Goal: Transaction & Acquisition: Purchase product/service

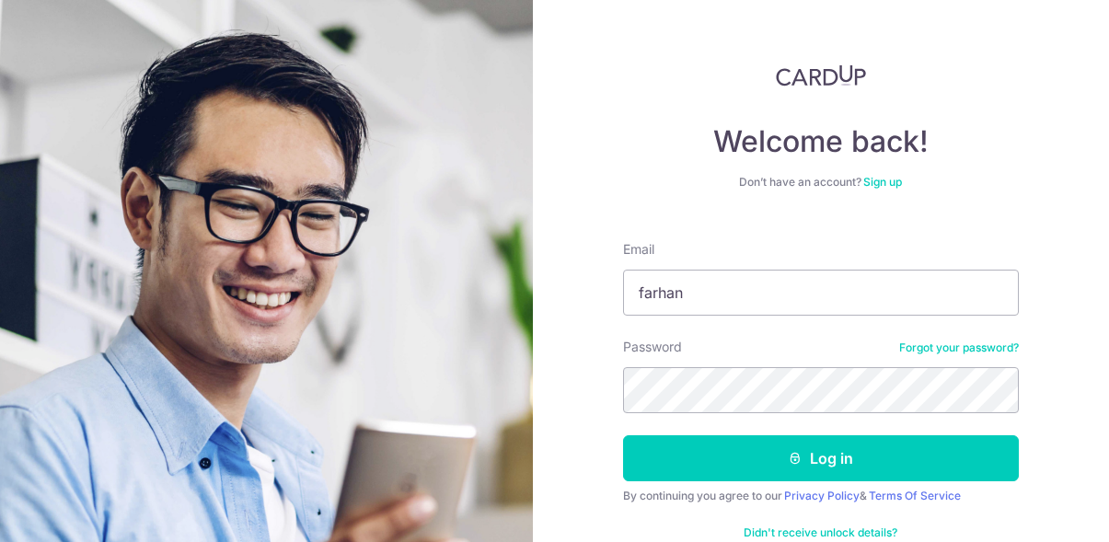
scroll to position [42, 0]
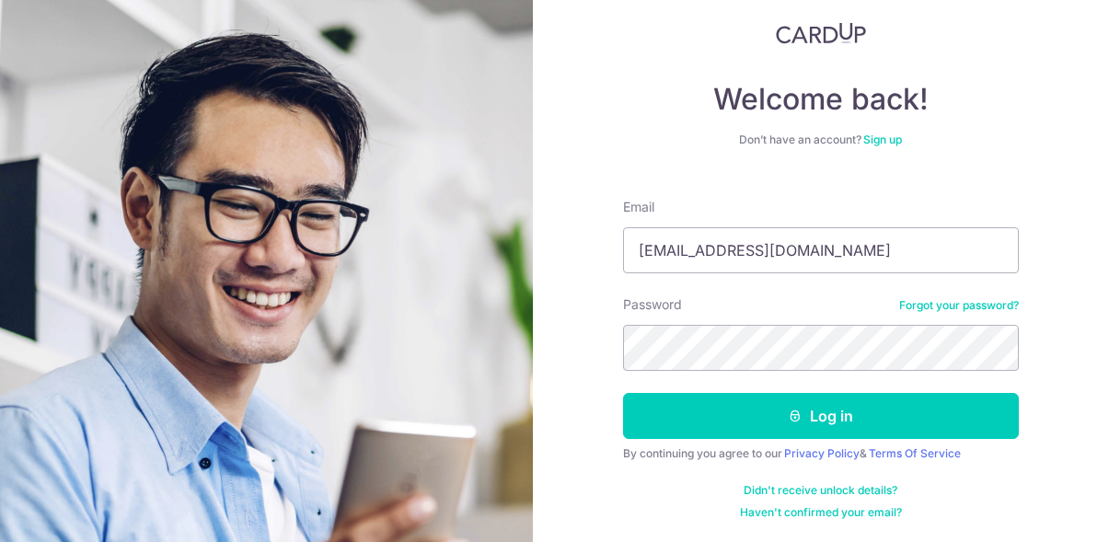
type input "[EMAIL_ADDRESS][DOMAIN_NAME]"
click at [623, 393] on button "Log in" at bounding box center [821, 416] width 396 height 46
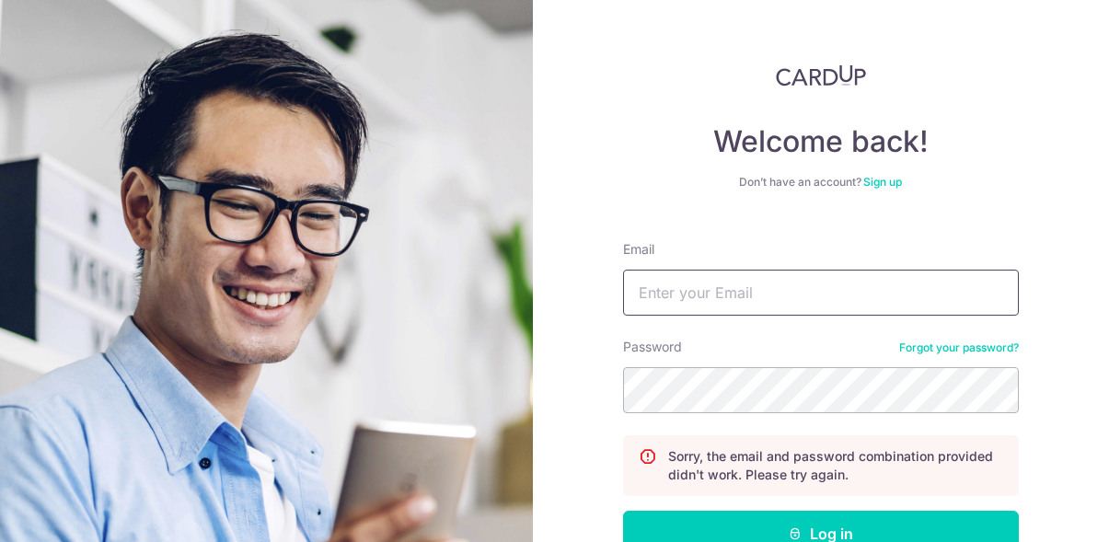
click at [737, 279] on input "Email" at bounding box center [821, 293] width 396 height 46
type input "farhankajani00@gmail.com"
click at [623, 511] on button "Log in" at bounding box center [821, 534] width 396 height 46
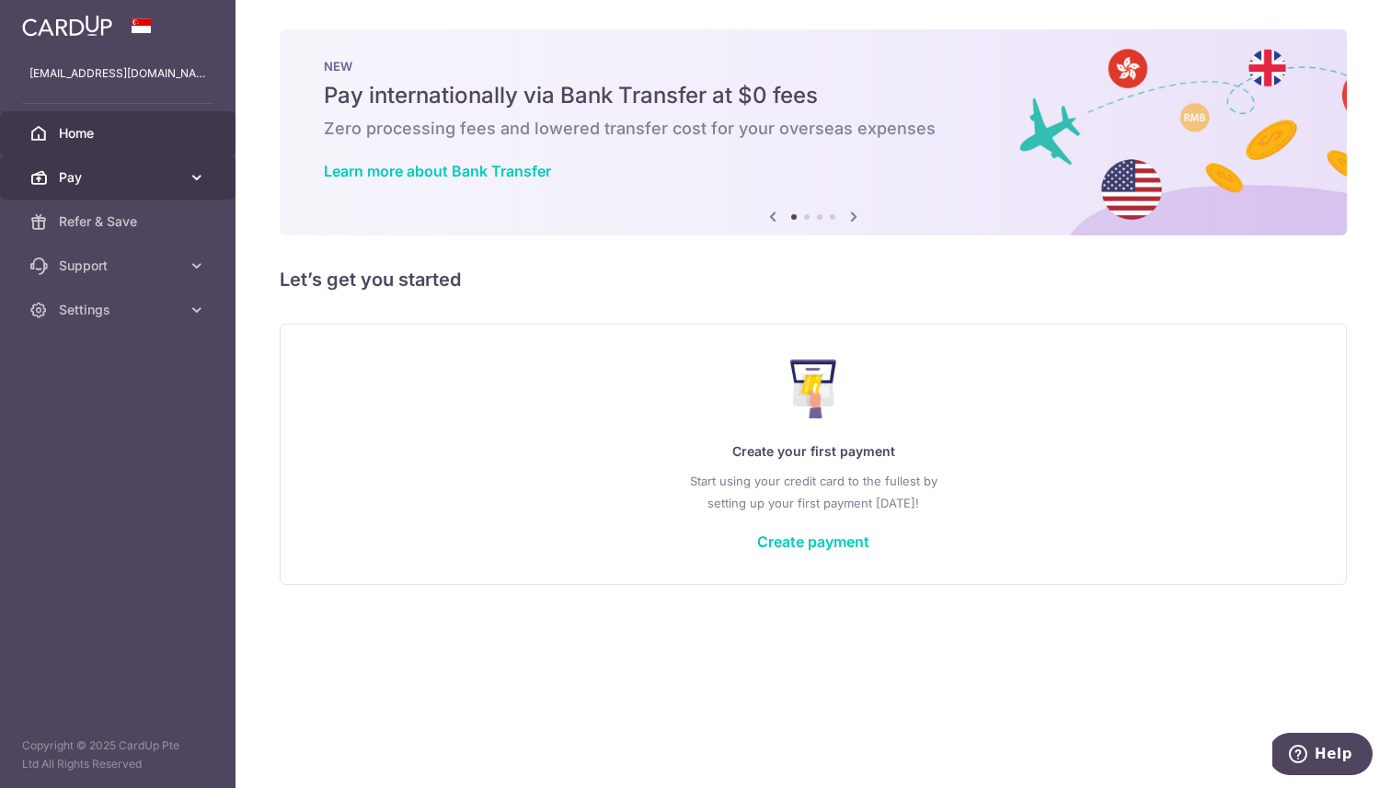
click at [84, 178] on span "Pay" at bounding box center [119, 177] width 121 height 18
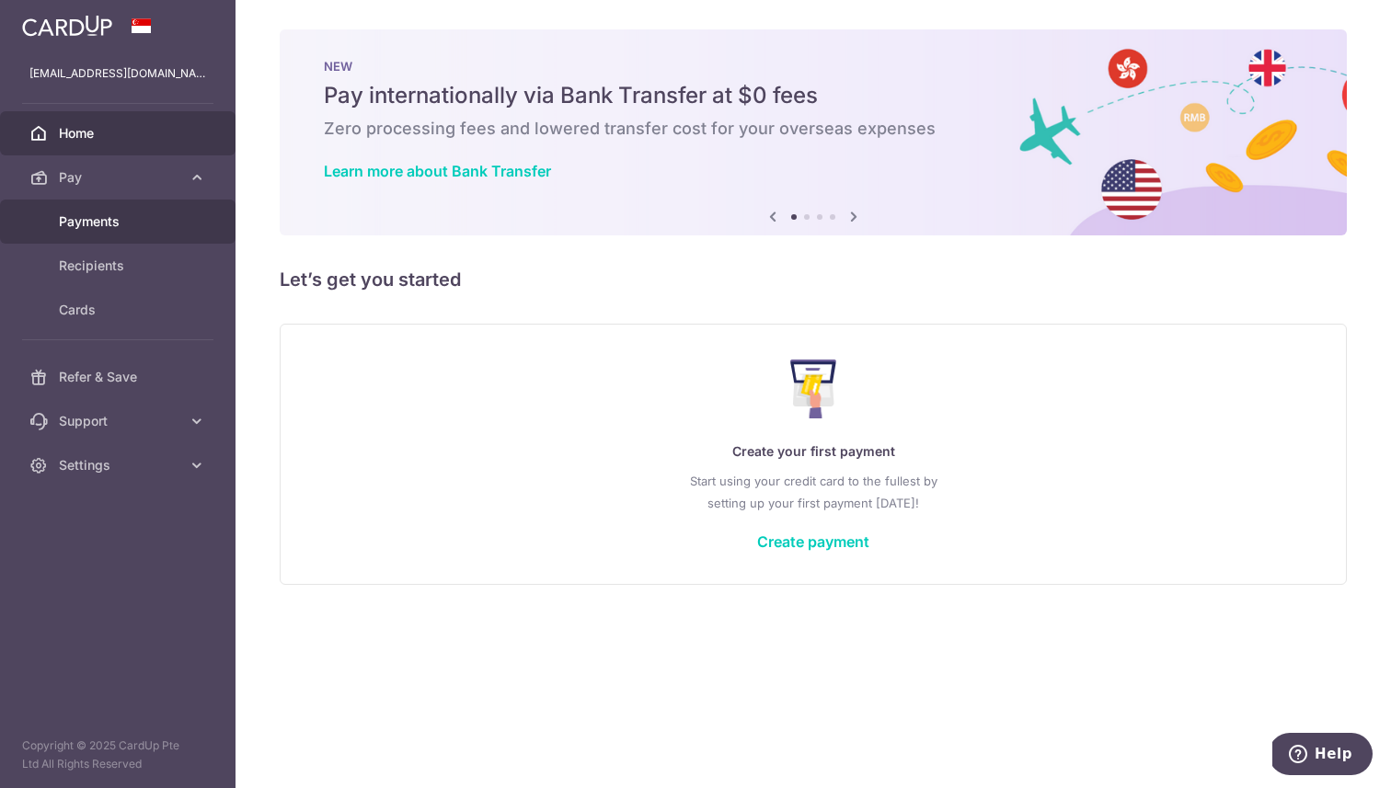
click at [109, 224] on span "Payments" at bounding box center [119, 222] width 121 height 18
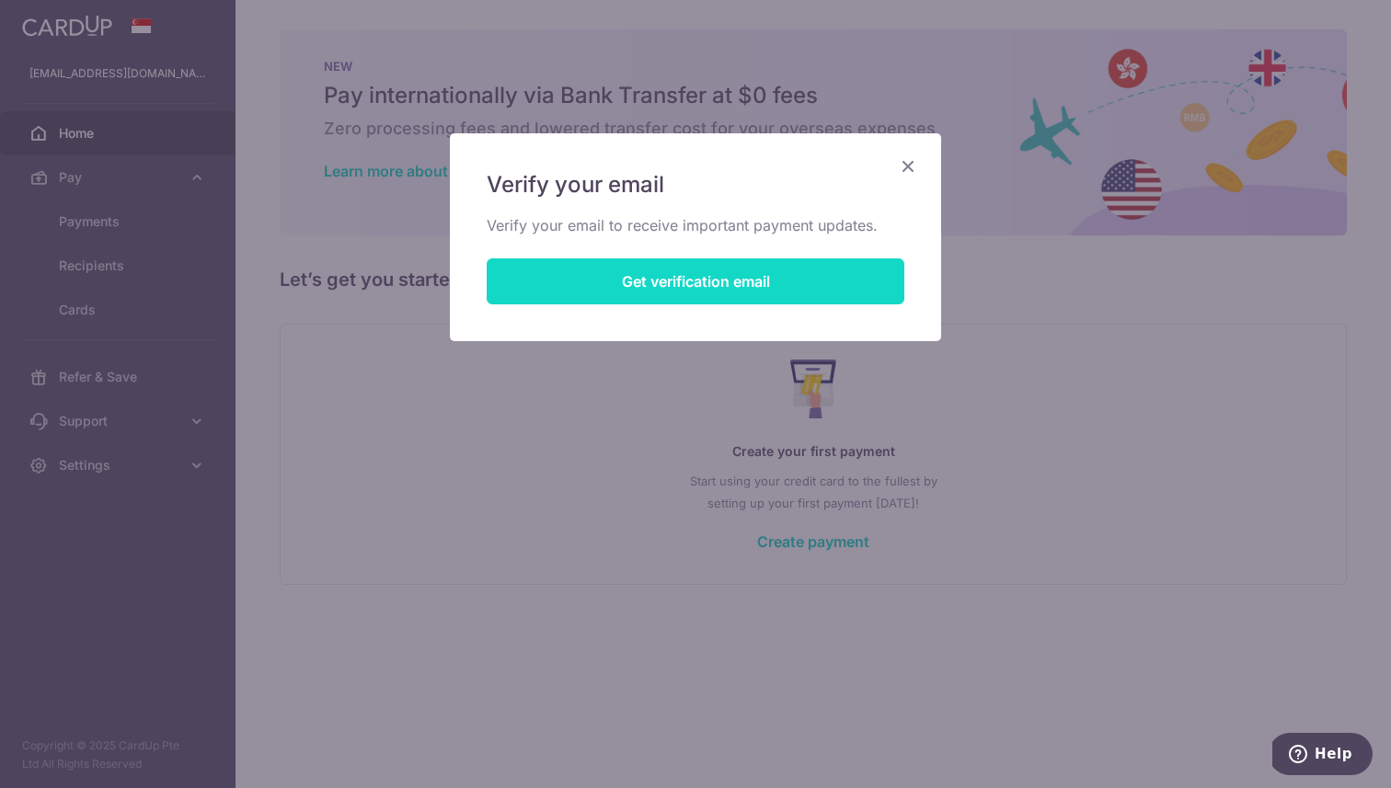
click at [876, 284] on button "Get verification email" at bounding box center [696, 282] width 418 height 46
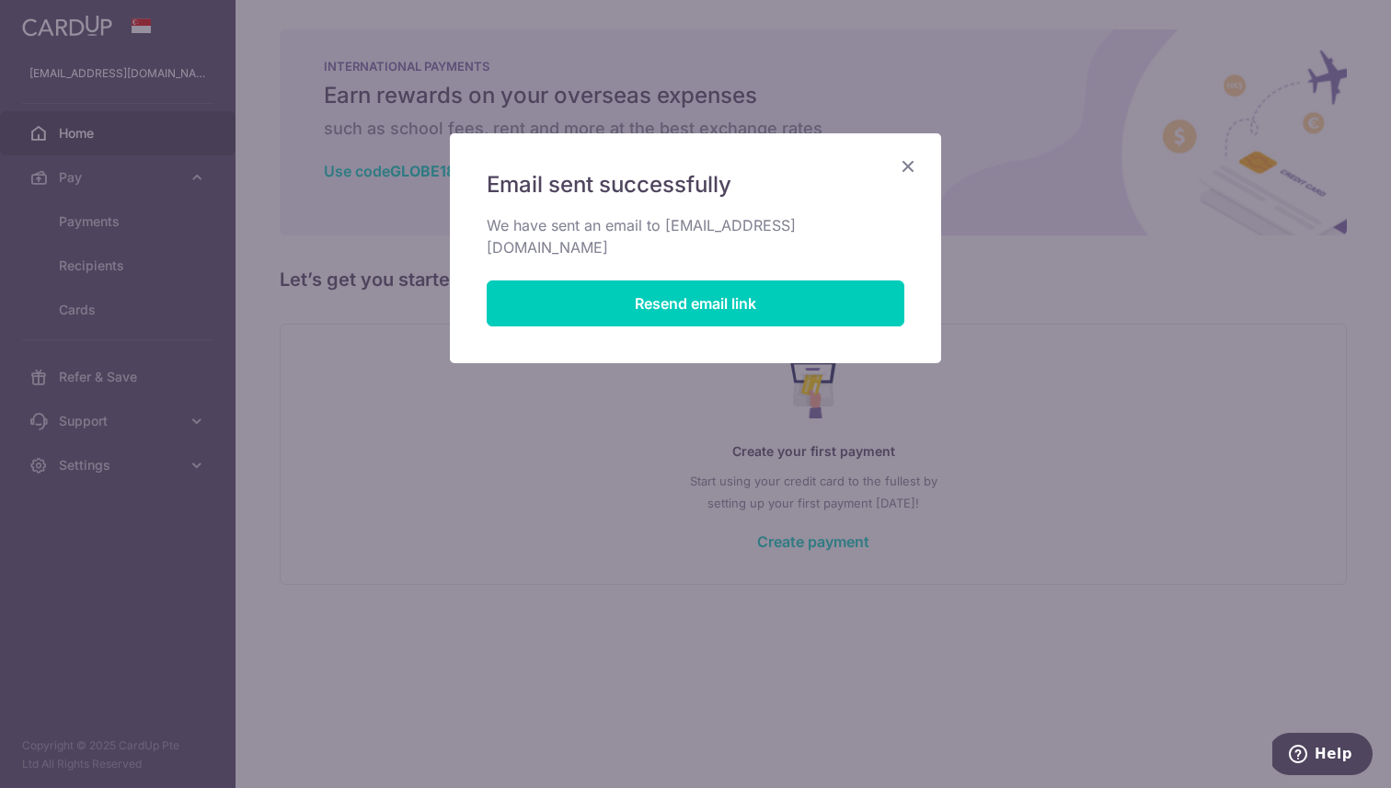
click at [911, 167] on icon "Close" at bounding box center [908, 166] width 22 height 23
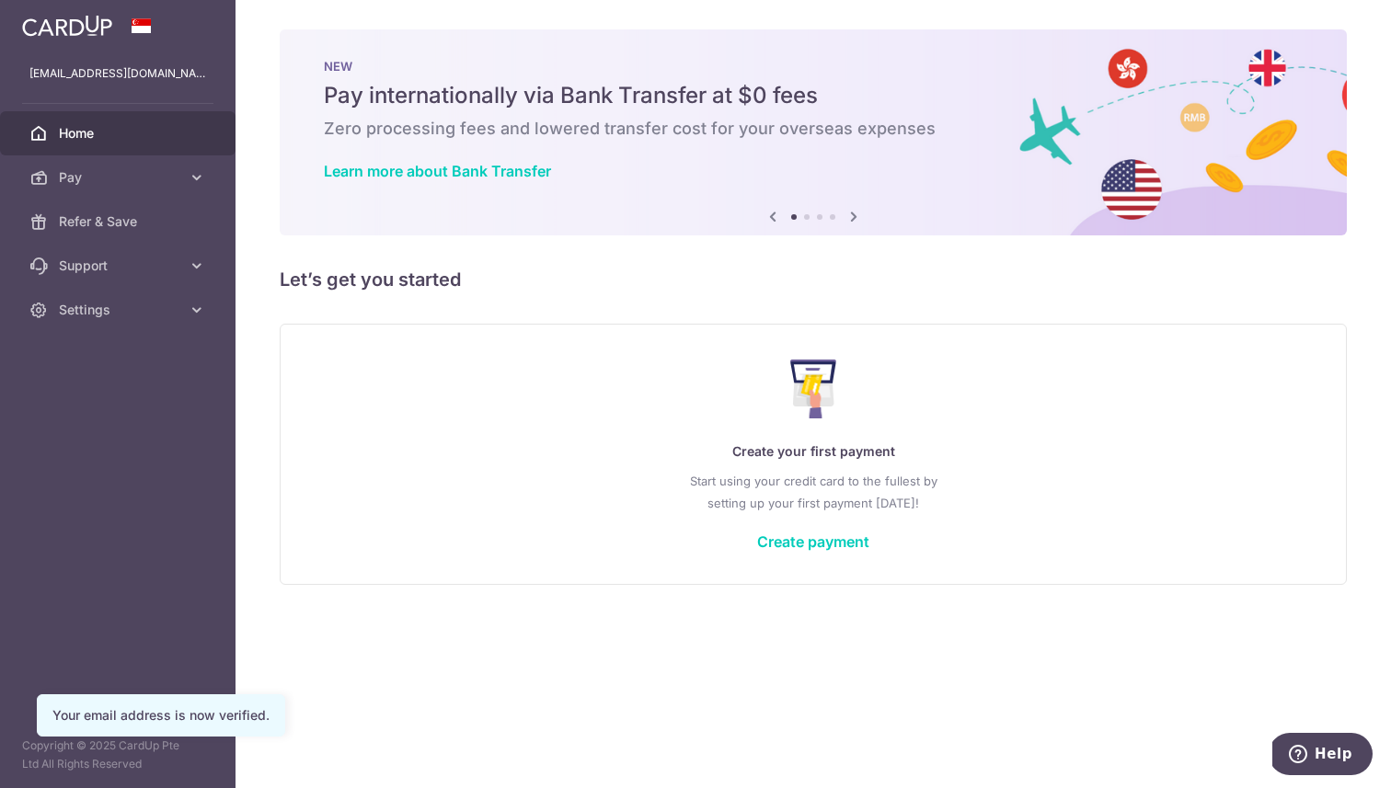
click at [860, 214] on icon at bounding box center [854, 216] width 22 height 23
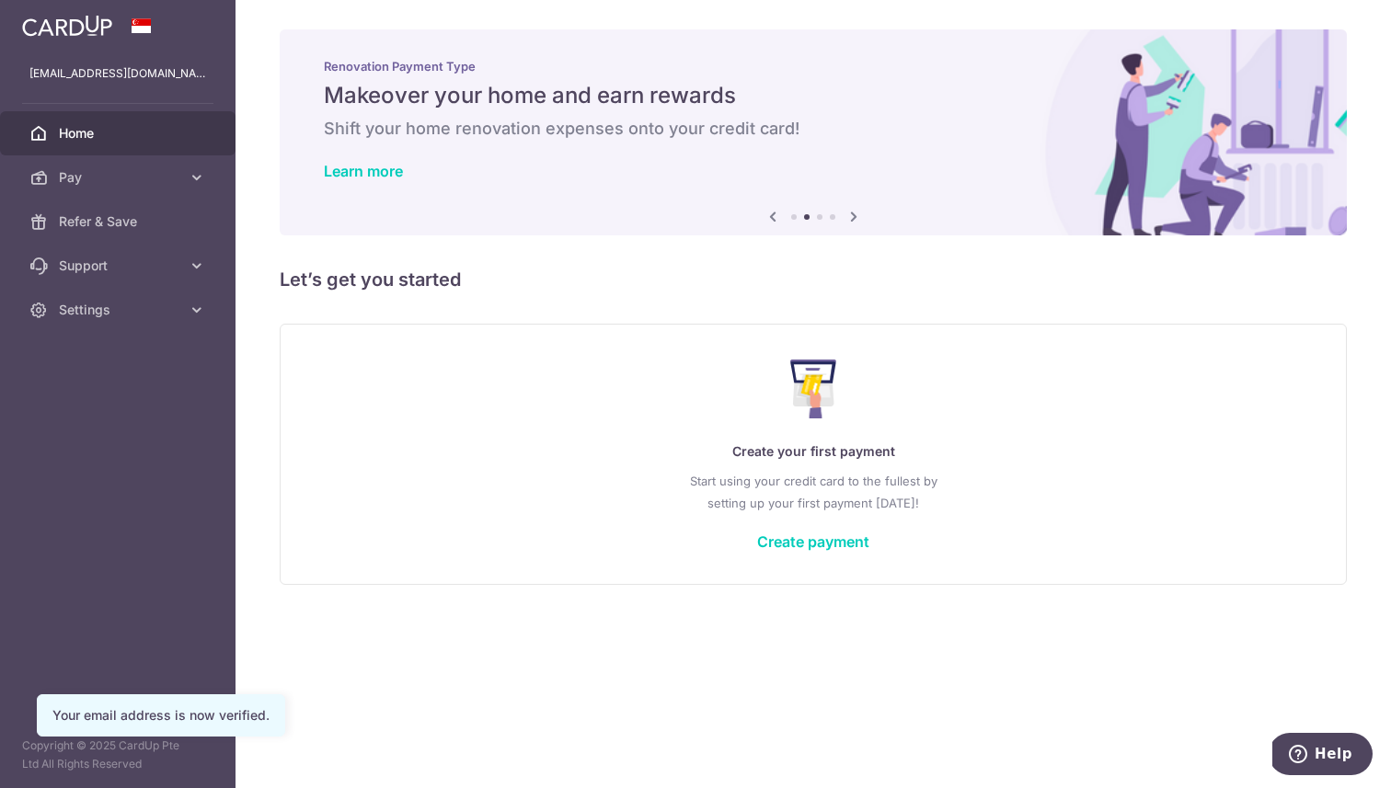
click at [860, 214] on icon at bounding box center [854, 216] width 22 height 23
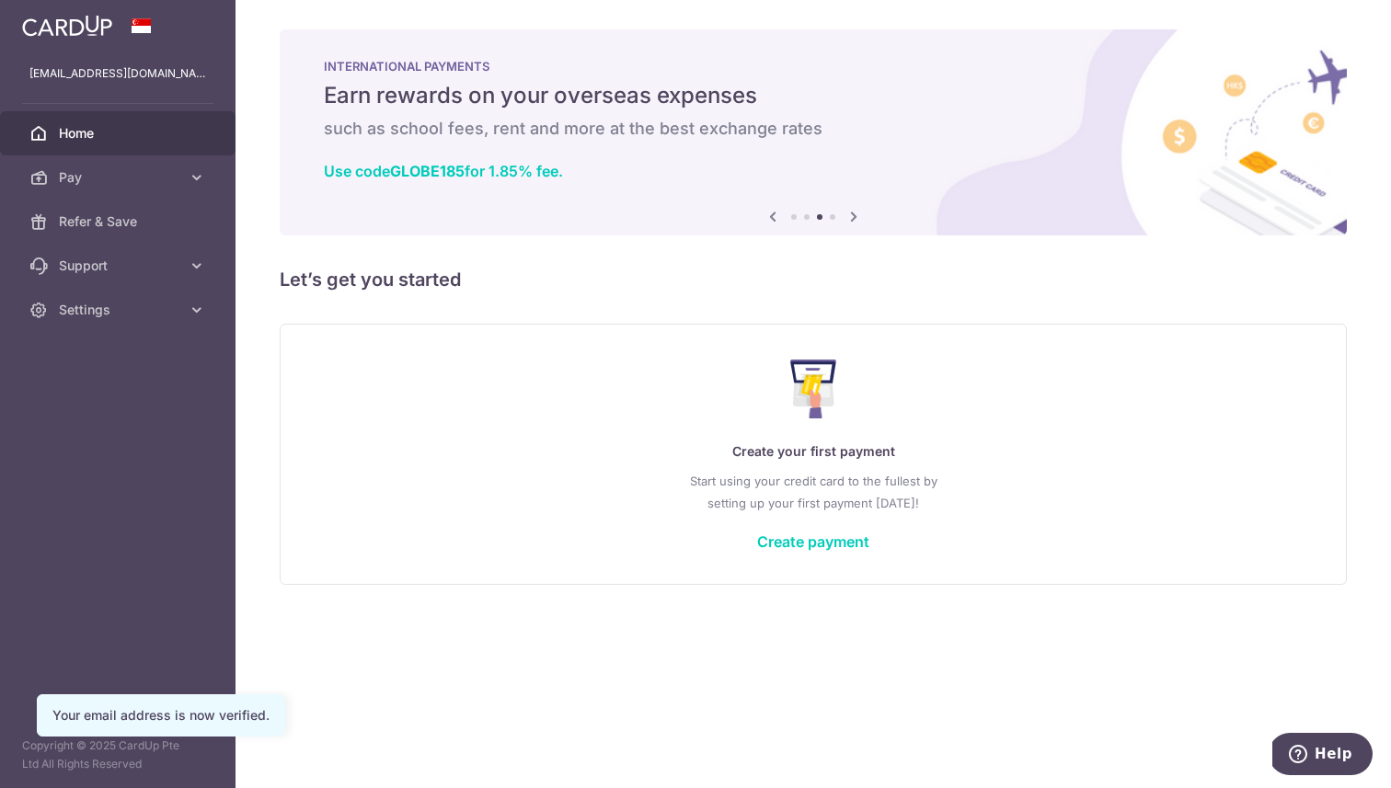
click at [860, 214] on icon at bounding box center [854, 216] width 22 height 23
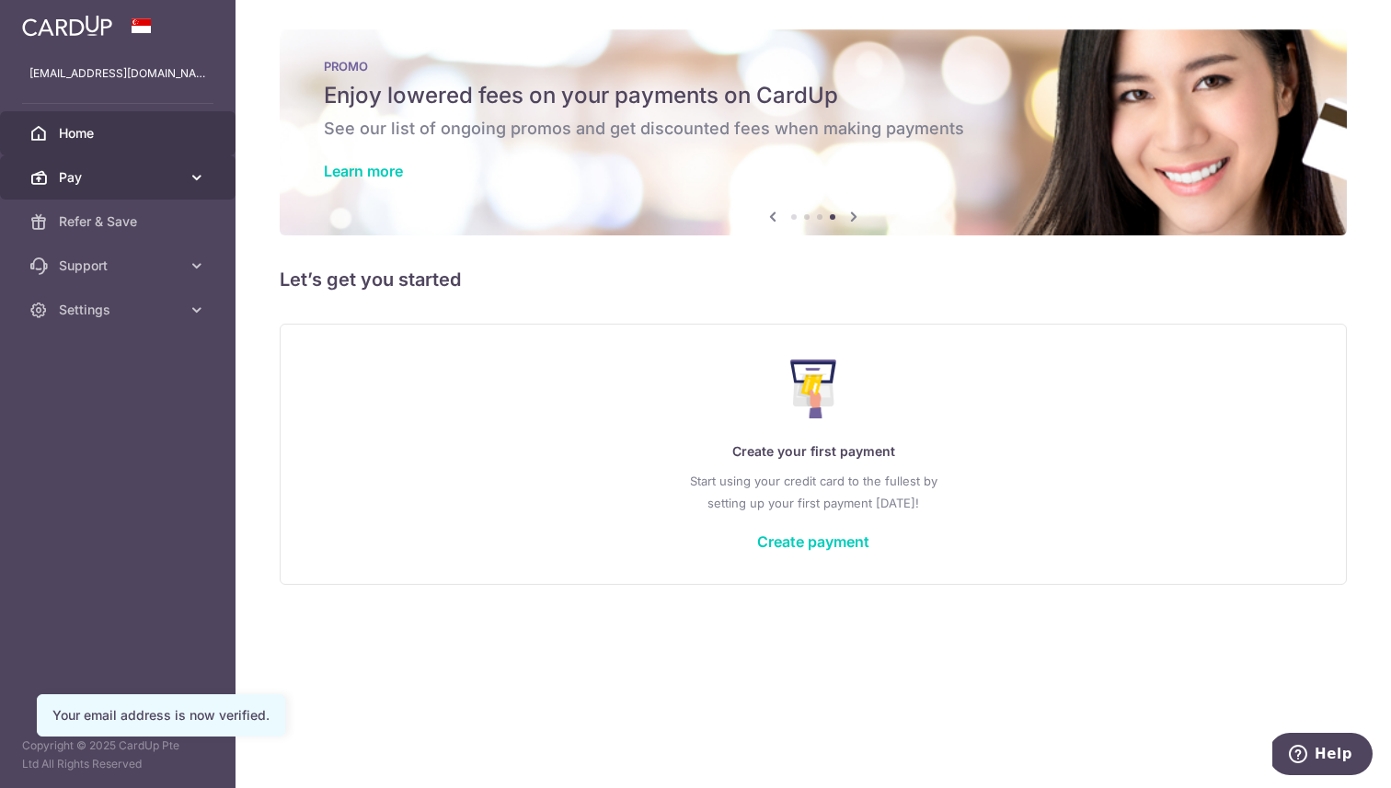
click at [129, 178] on span "Pay" at bounding box center [119, 177] width 121 height 18
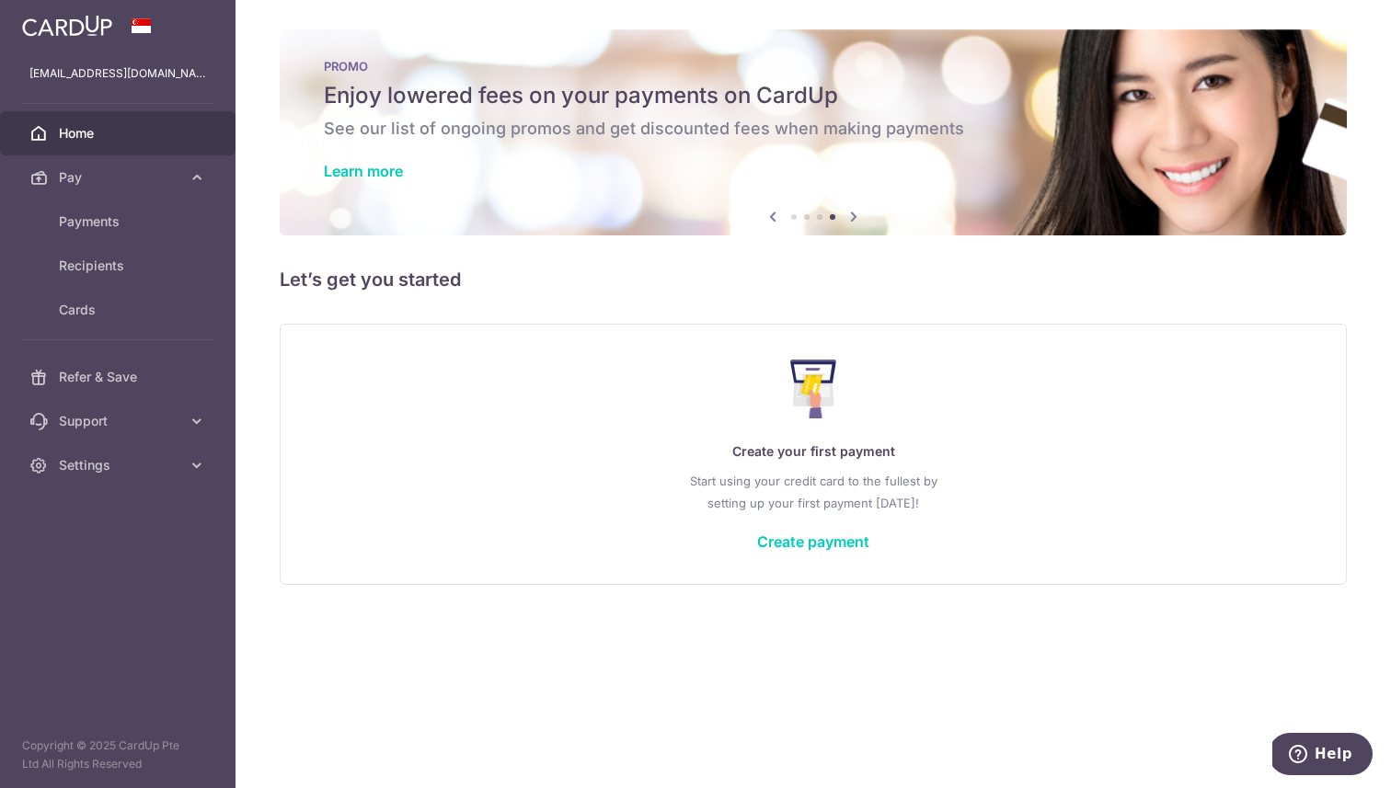
click at [775, 522] on div "Create your first payment Start using your credit card to the fullest by settin…" at bounding box center [813, 454] width 1021 height 218
click at [784, 538] on link "Create payment" at bounding box center [813, 542] width 112 height 18
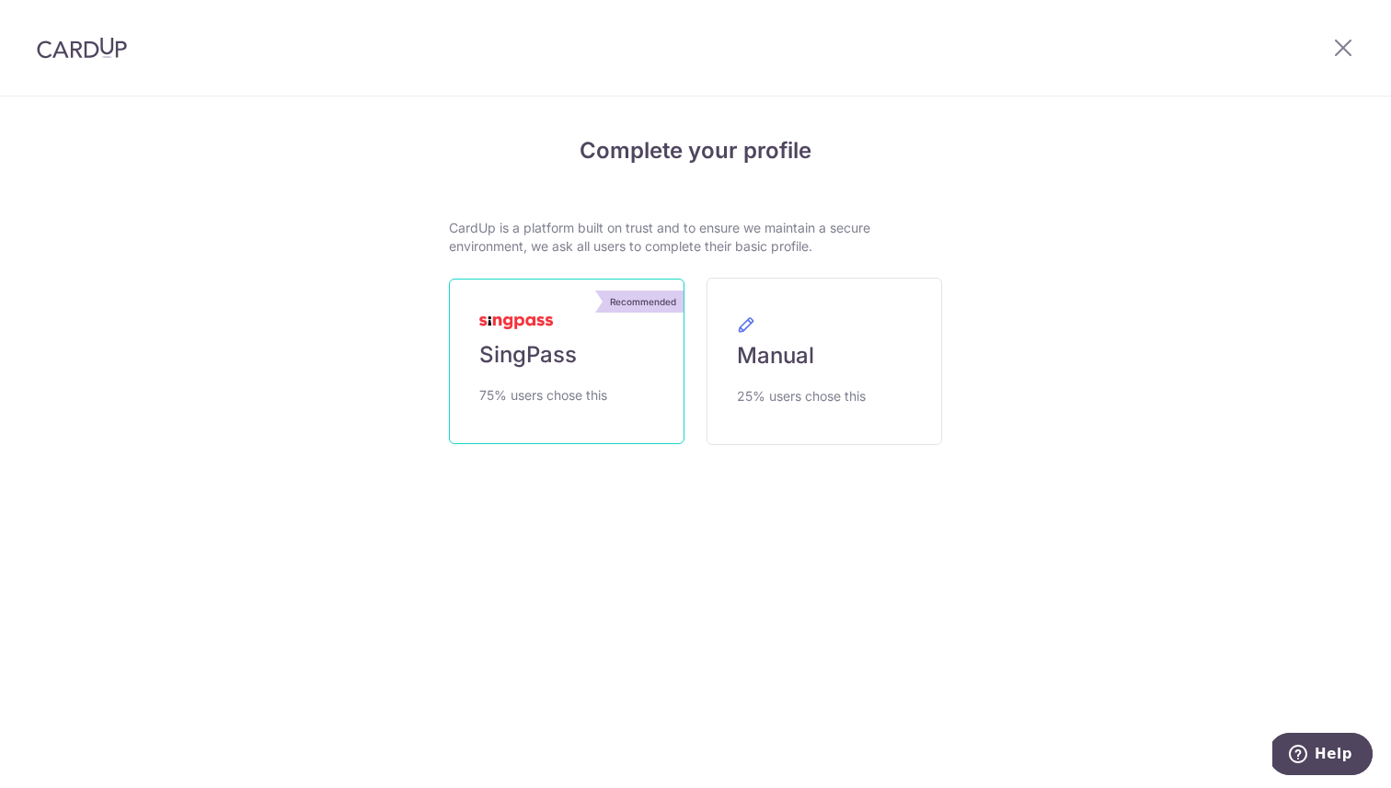
click at [542, 365] on span "SingPass" at bounding box center [528, 354] width 98 height 29
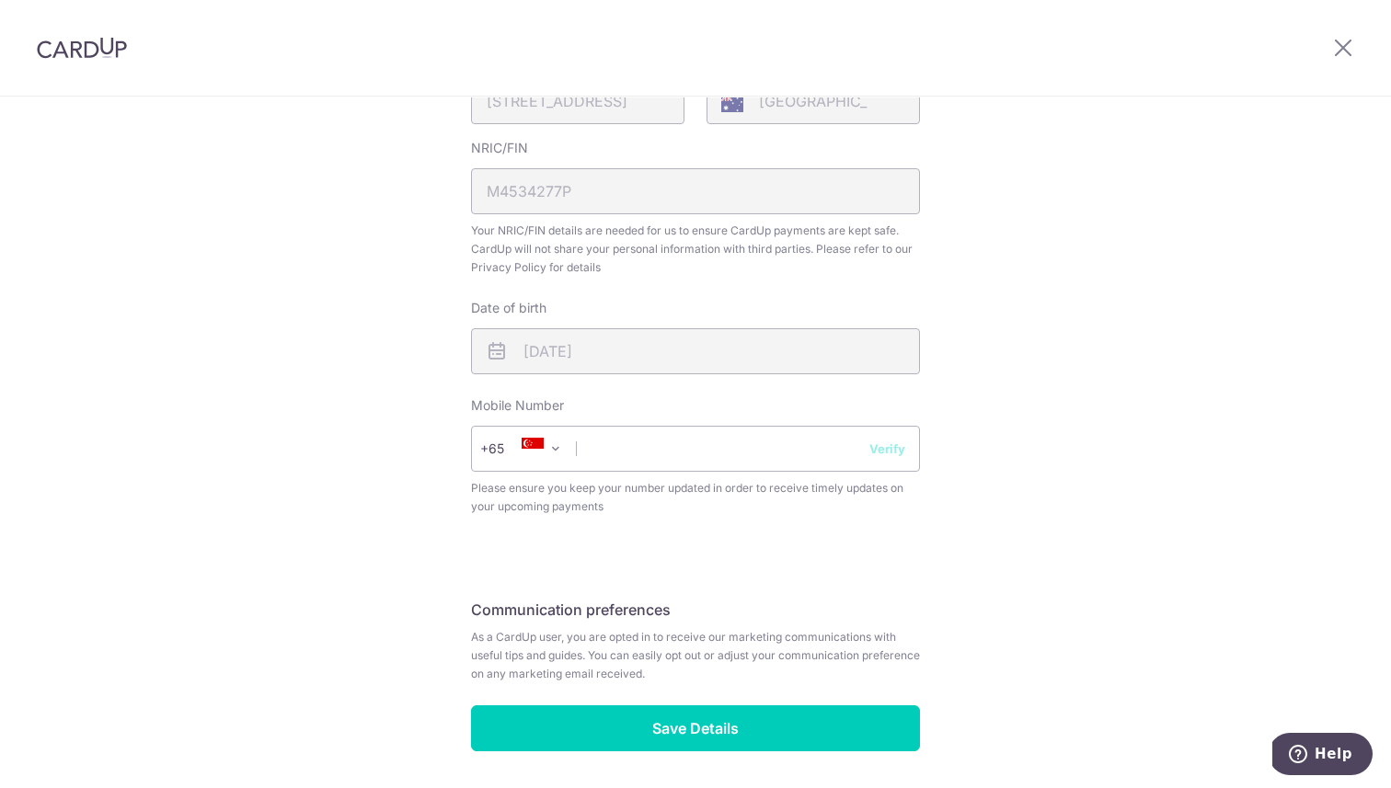
scroll to position [574, 0]
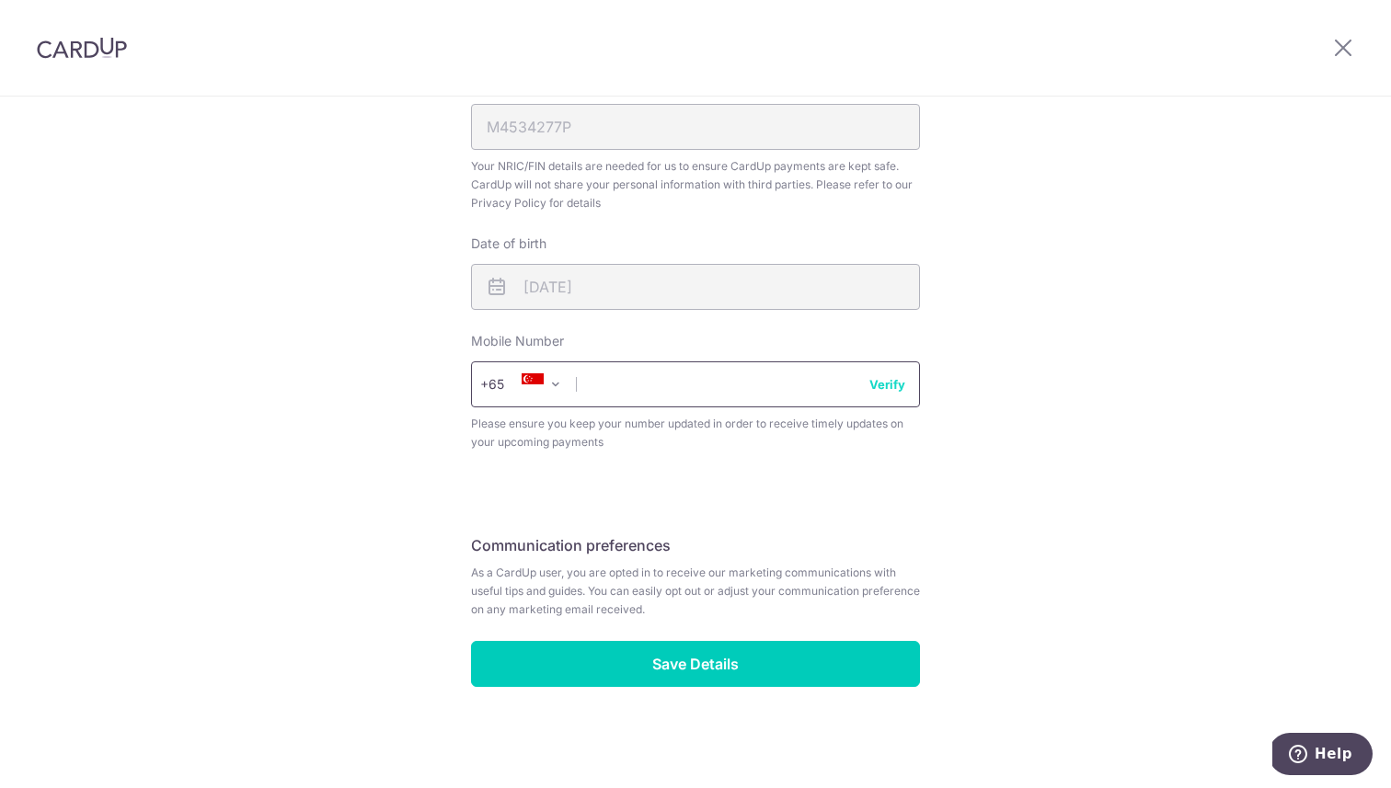
click at [650, 382] on input "text" at bounding box center [695, 385] width 449 height 46
type input "91167365"
click at [892, 390] on button "Verify" at bounding box center [887, 384] width 36 height 18
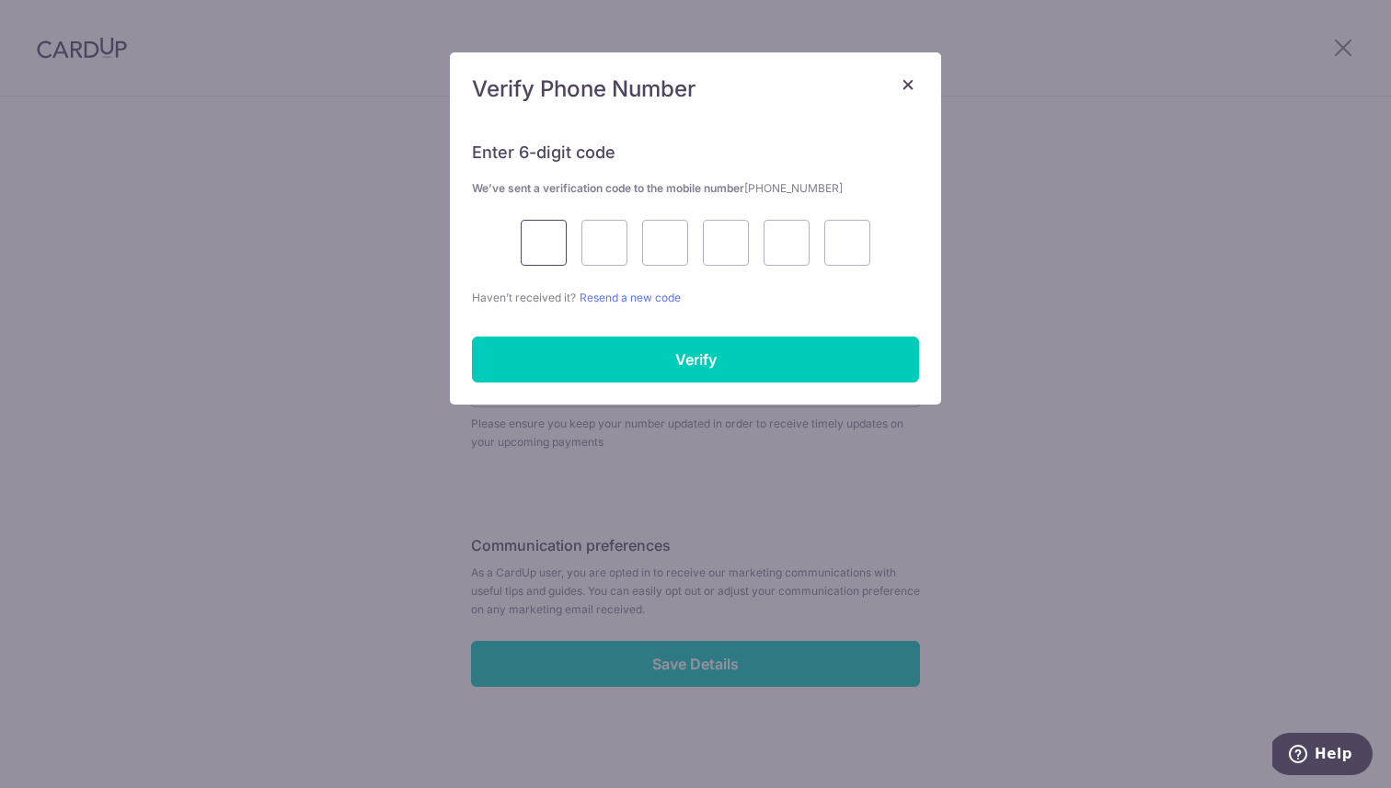
click at [546, 240] on input "text" at bounding box center [544, 243] width 46 height 46
type input "6"
type input "3"
type input "9"
type input "8"
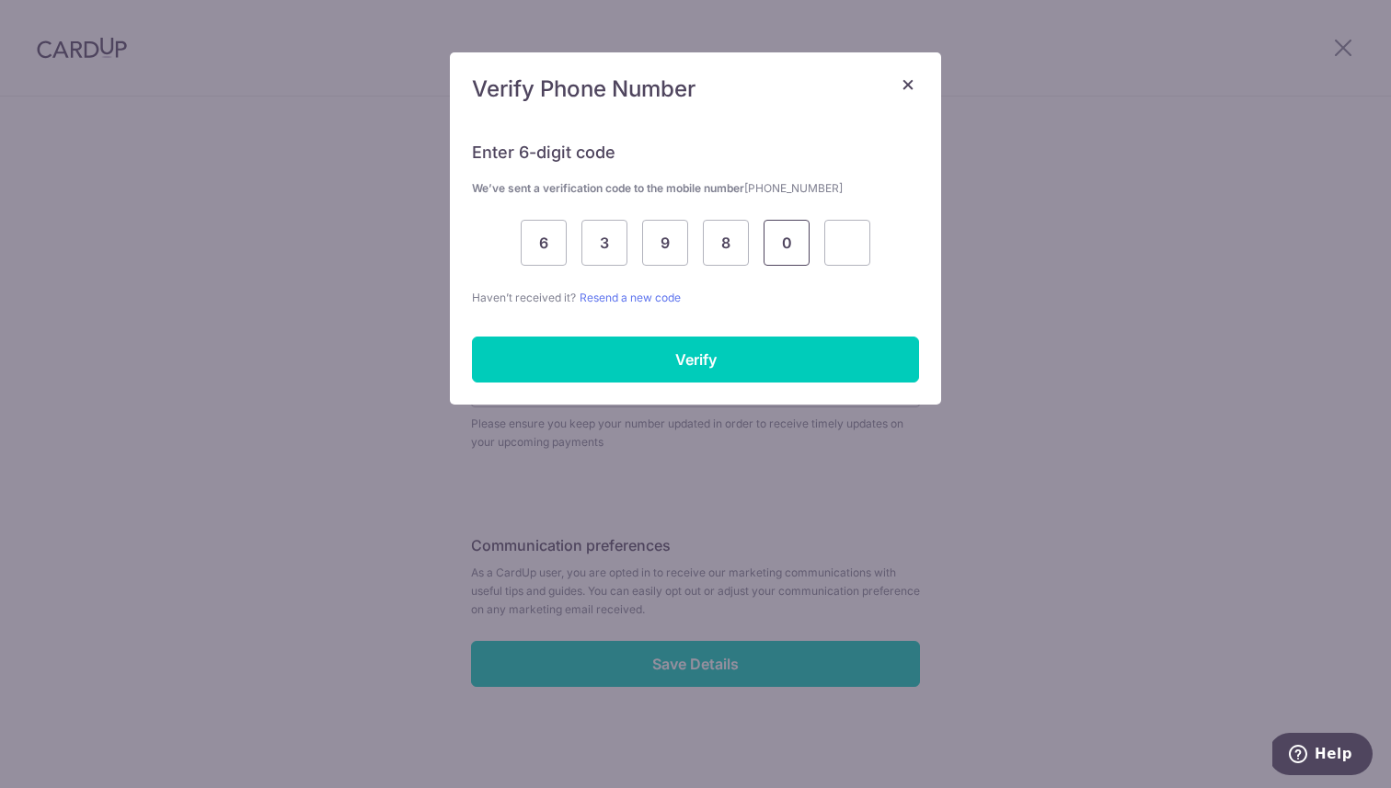
type input "0"
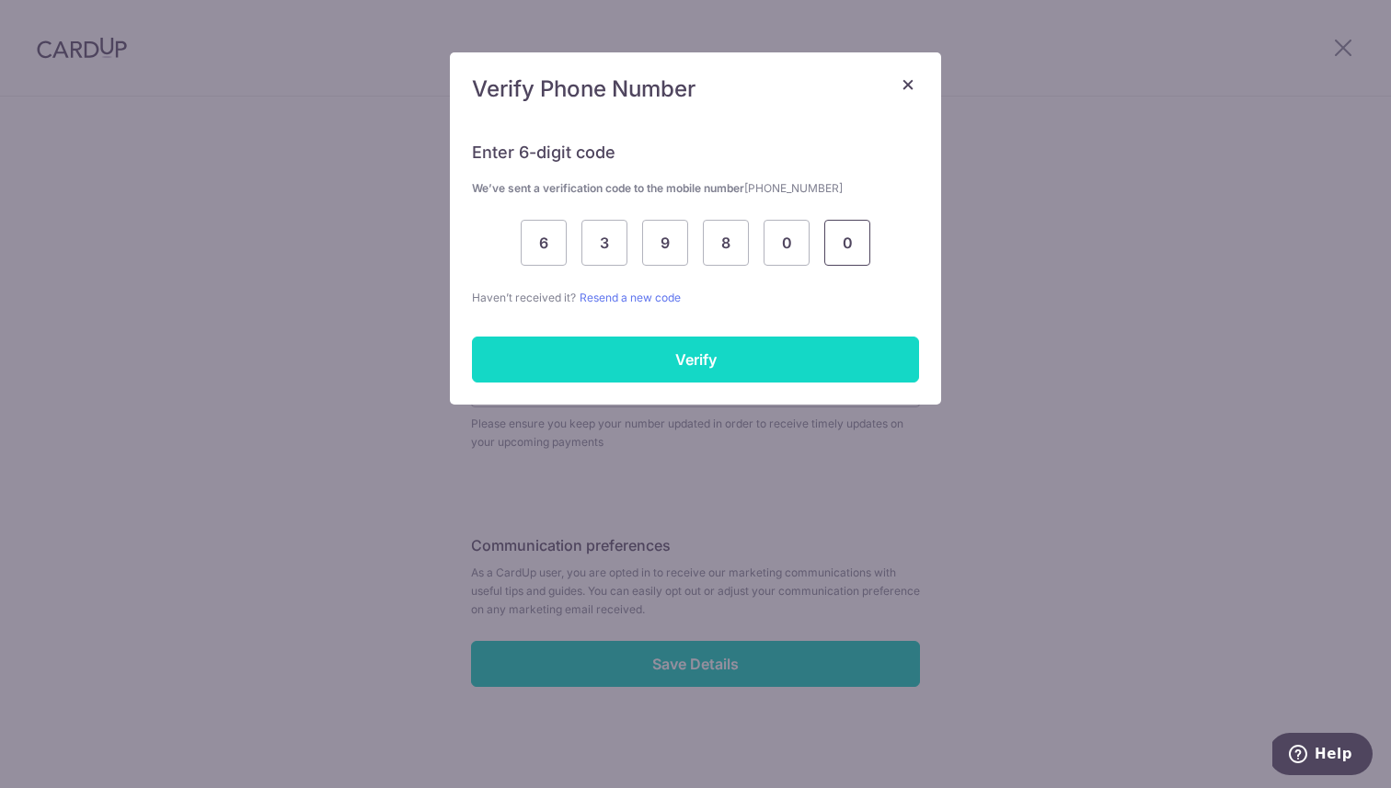
type input "0"
click at [705, 362] on input "Verify" at bounding box center [695, 360] width 447 height 46
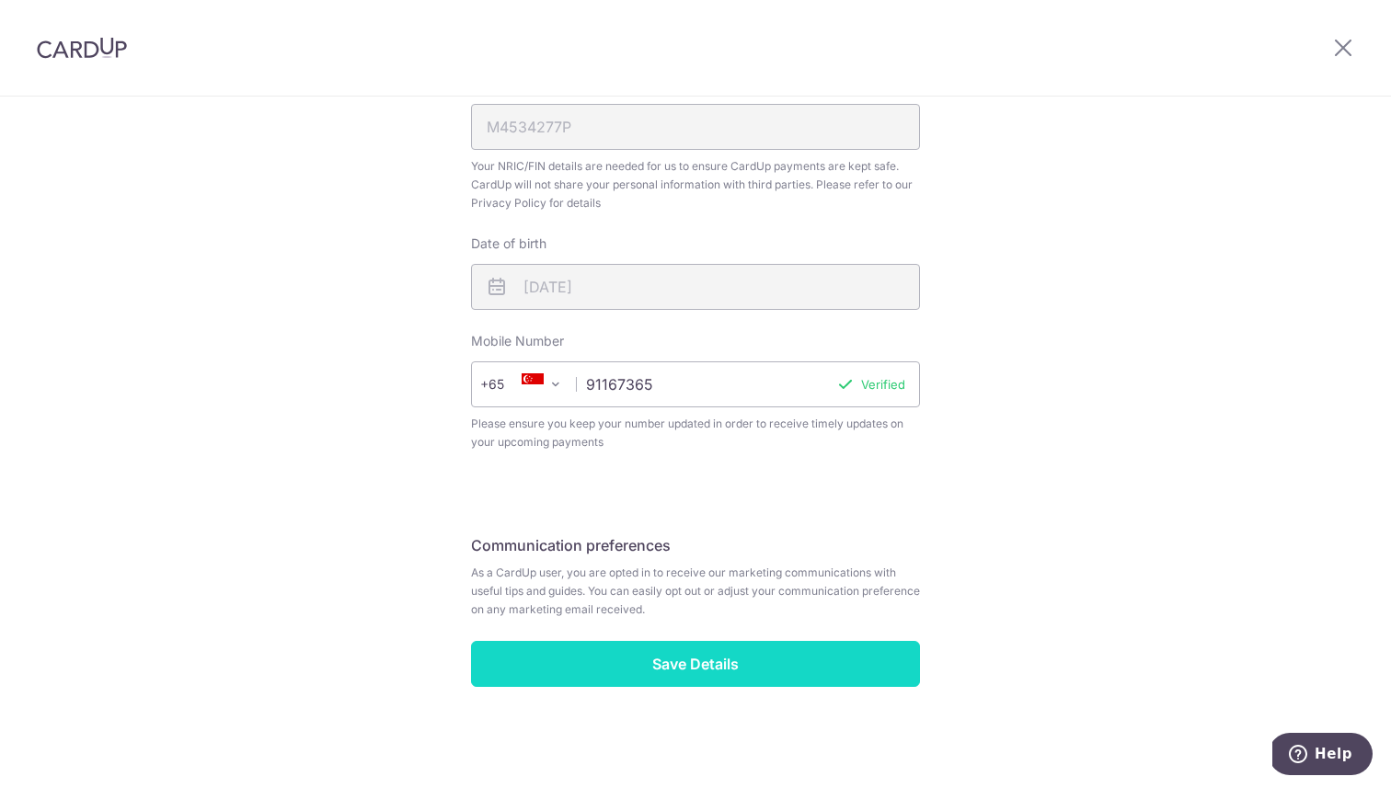
click at [726, 660] on input "Save Details" at bounding box center [695, 664] width 449 height 46
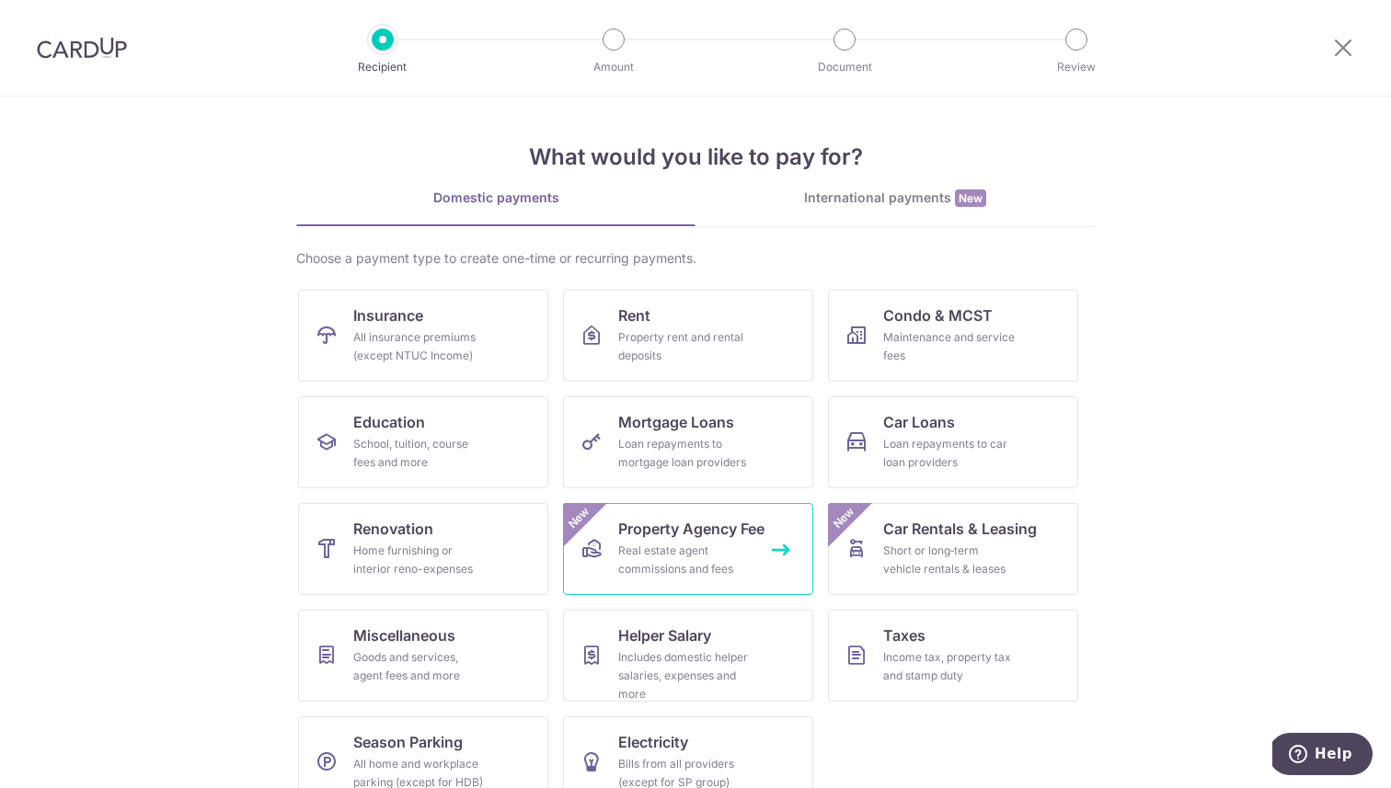
scroll to position [35, 0]
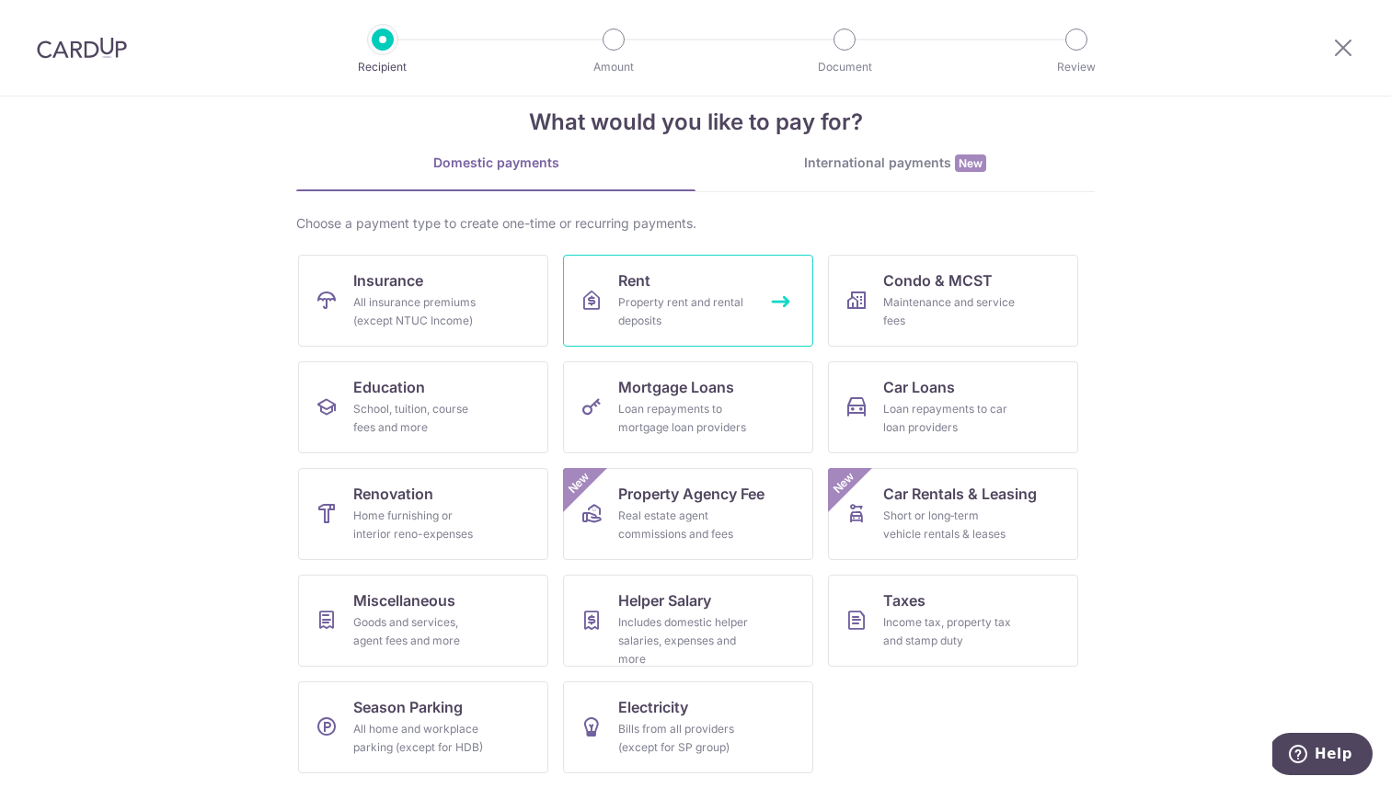
click at [661, 324] on div "Property rent and rental deposits" at bounding box center [684, 311] width 132 height 37
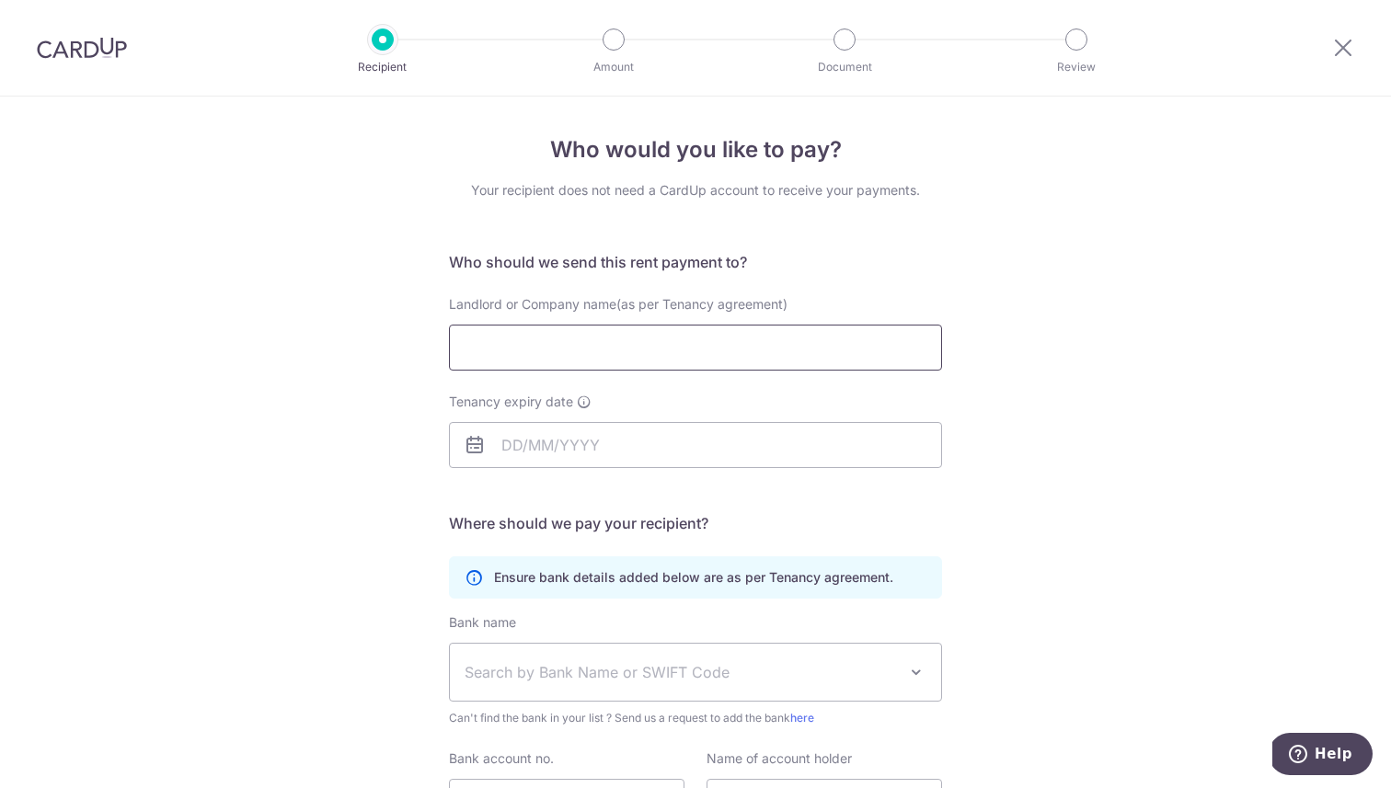
click at [645, 339] on input "Landlord or Company name(as per Tenancy agreement)" at bounding box center [695, 348] width 493 height 46
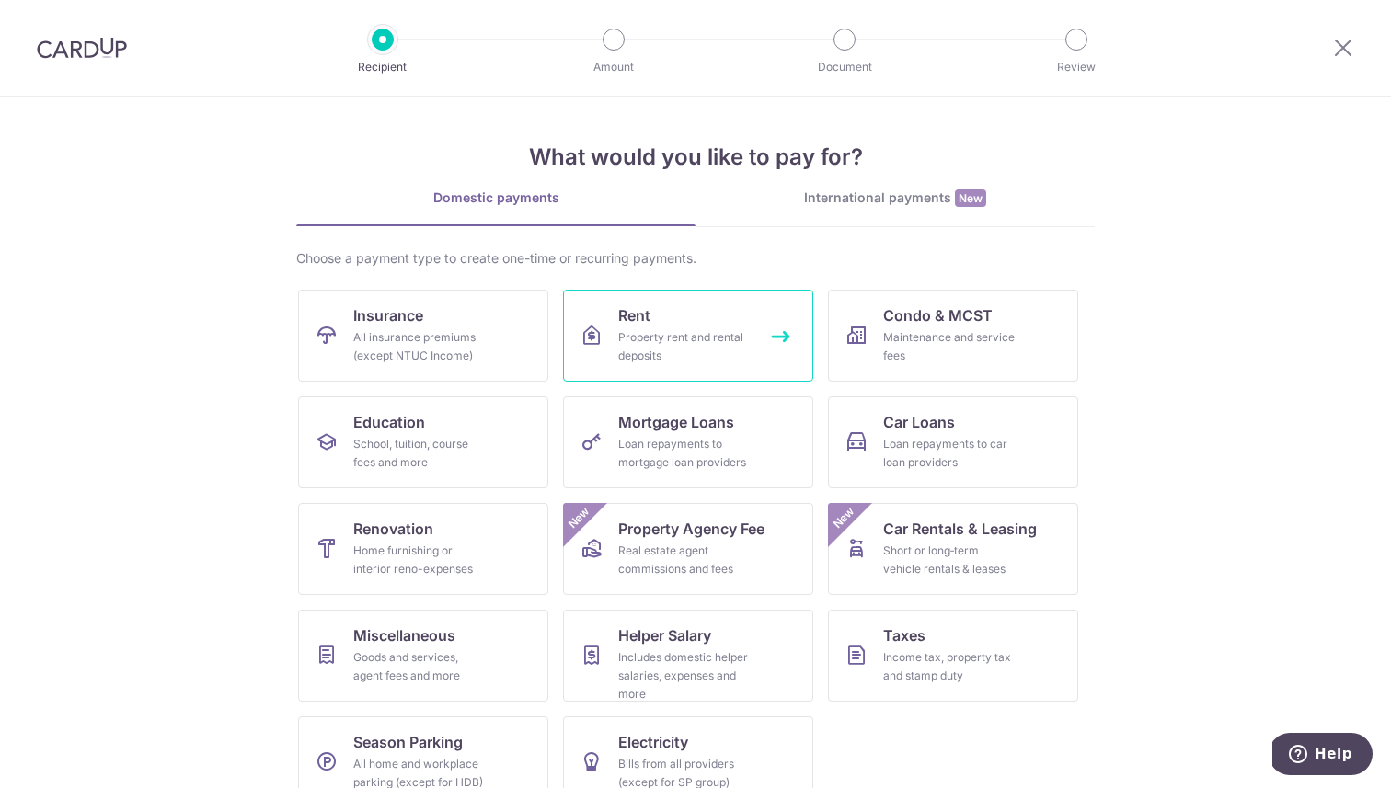
scroll to position [35, 0]
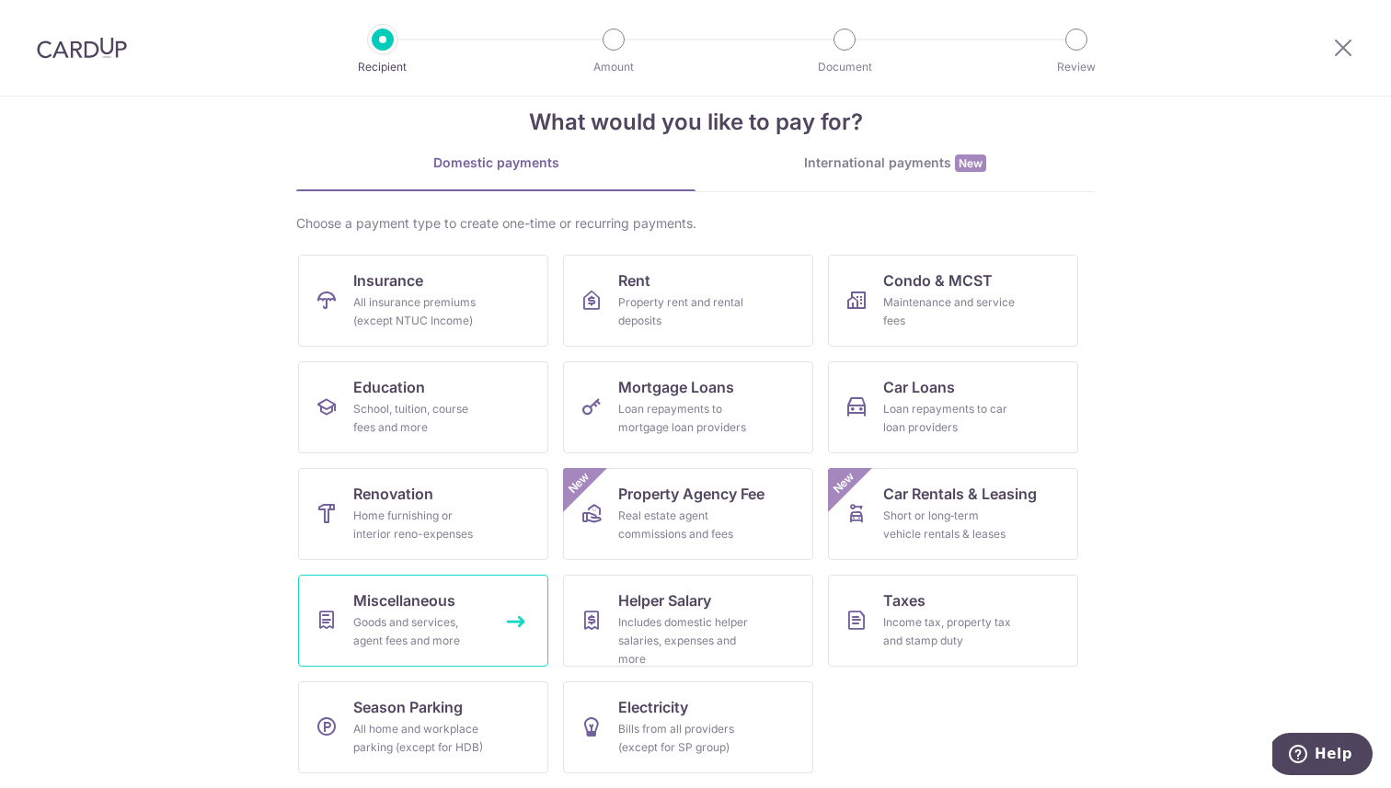
click at [456, 628] on div "Goods and services, agent fees and more" at bounding box center [419, 632] width 132 height 37
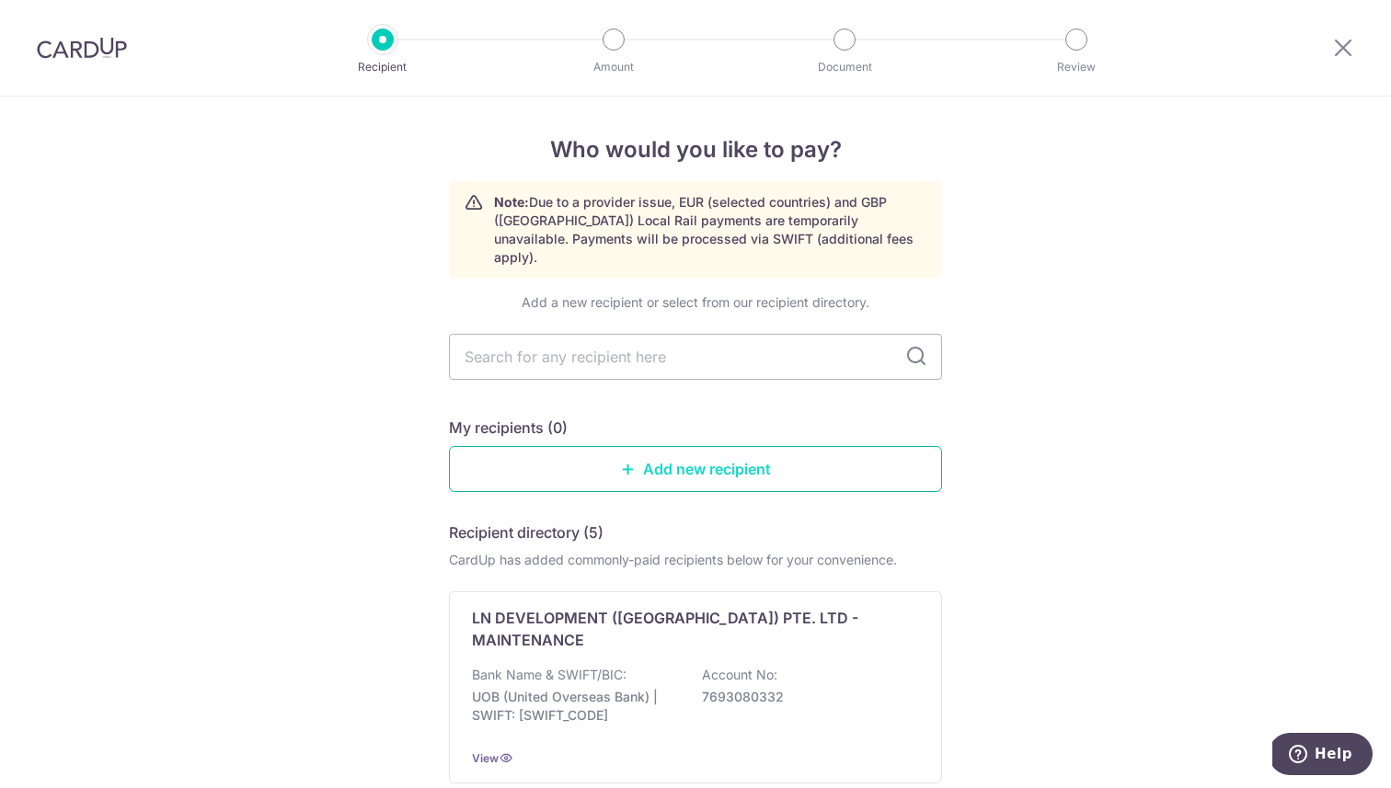
click at [656, 458] on link "Add new recipient" at bounding box center [695, 469] width 493 height 46
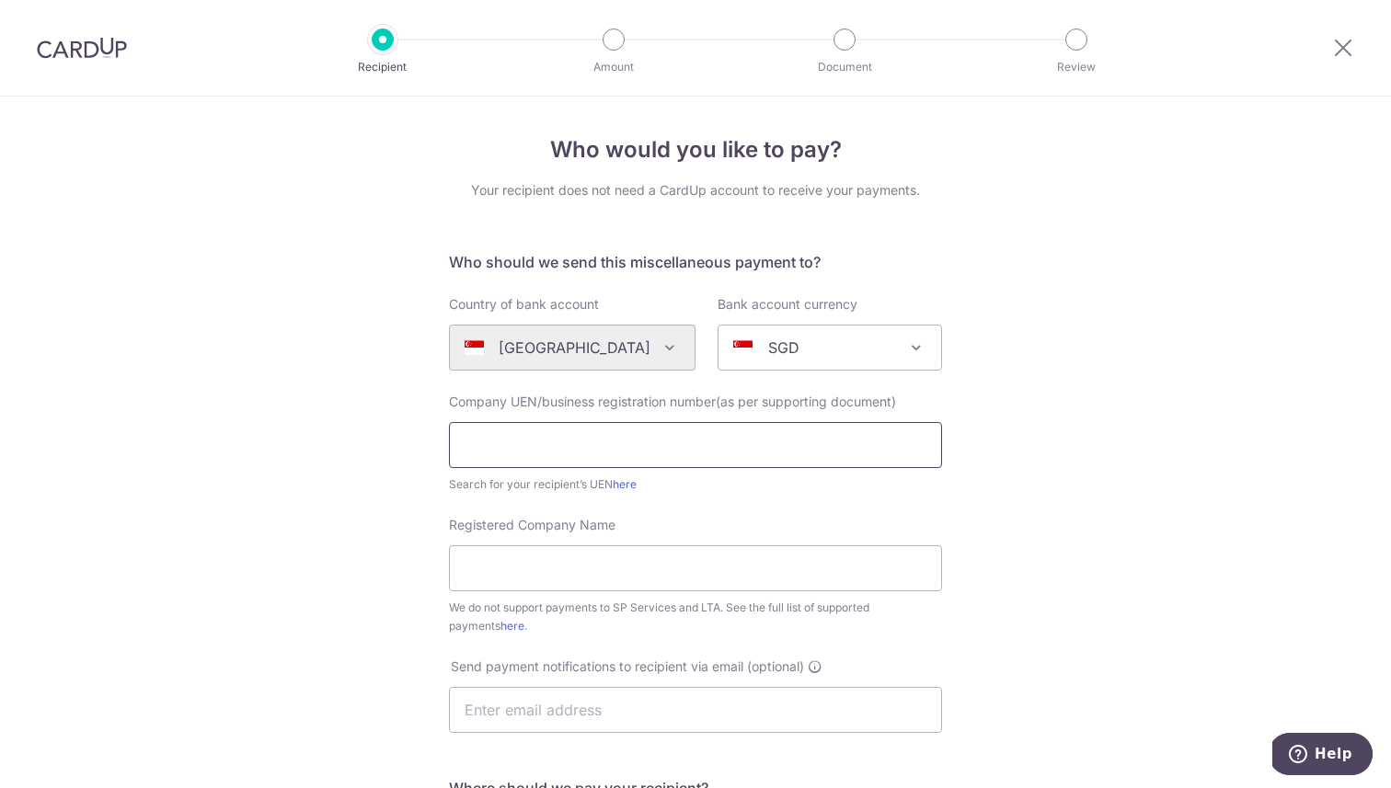
click at [635, 448] on input "text" at bounding box center [695, 445] width 493 height 46
click at [1332, 50] on icon at bounding box center [1343, 47] width 22 height 23
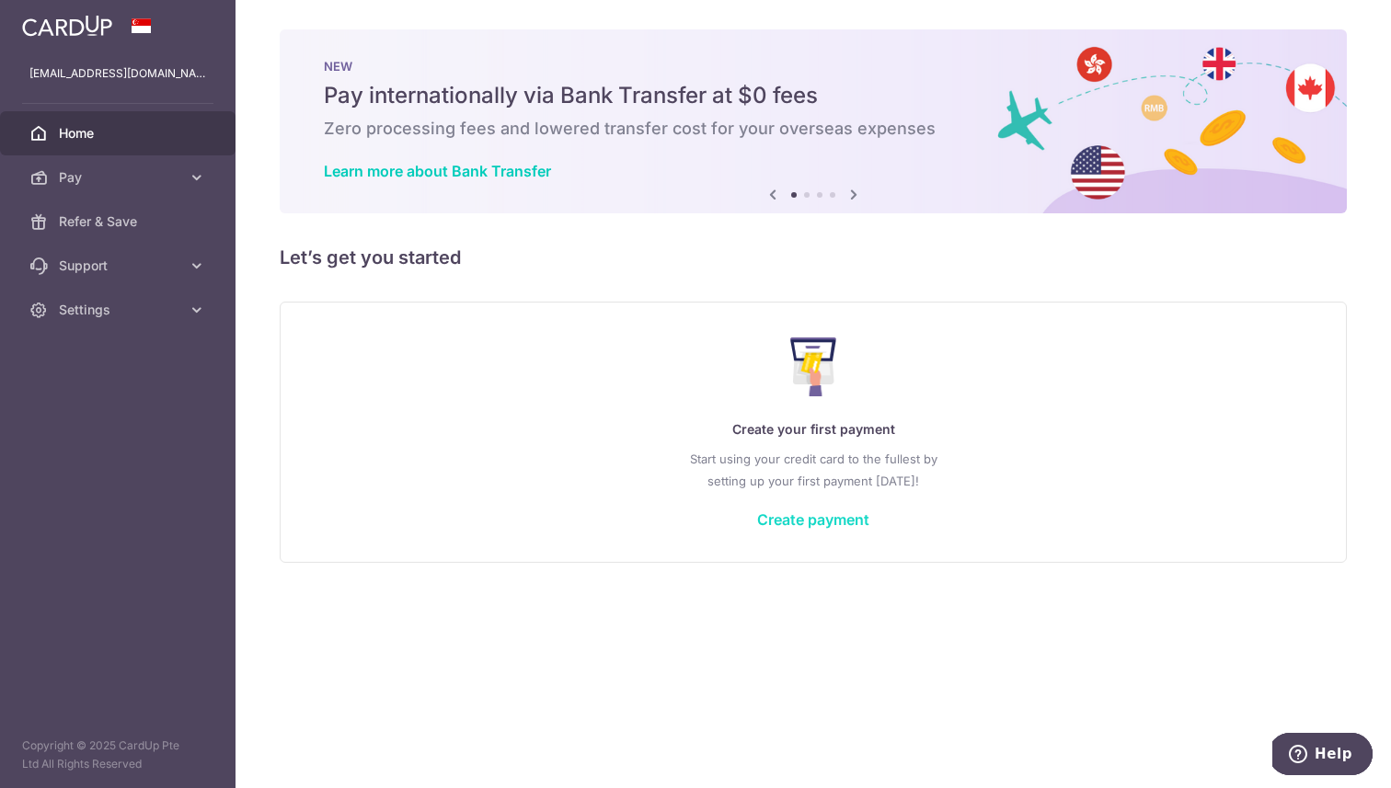
click at [829, 525] on link "Create payment" at bounding box center [813, 520] width 112 height 18
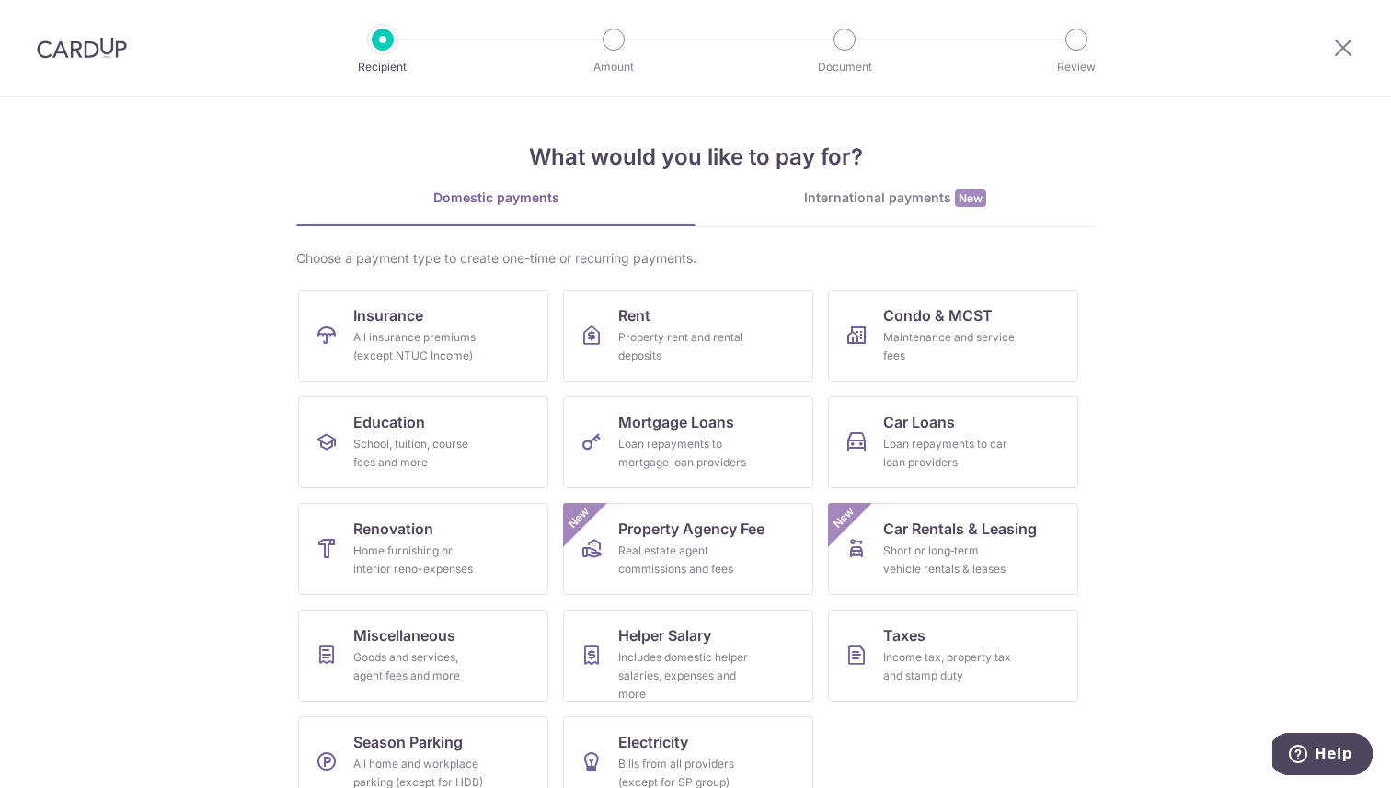
scroll to position [35, 0]
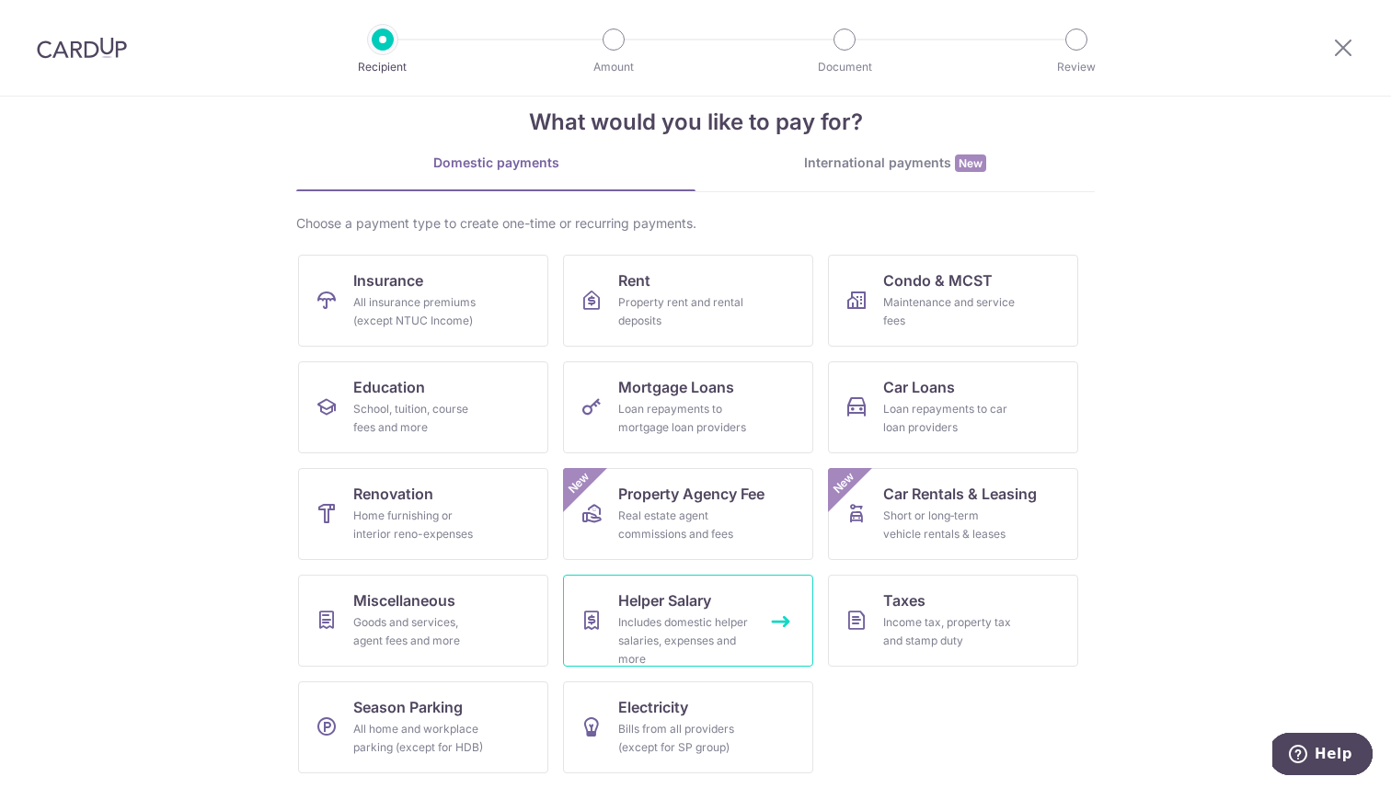
click at [699, 601] on span "Helper Salary" at bounding box center [664, 601] width 93 height 22
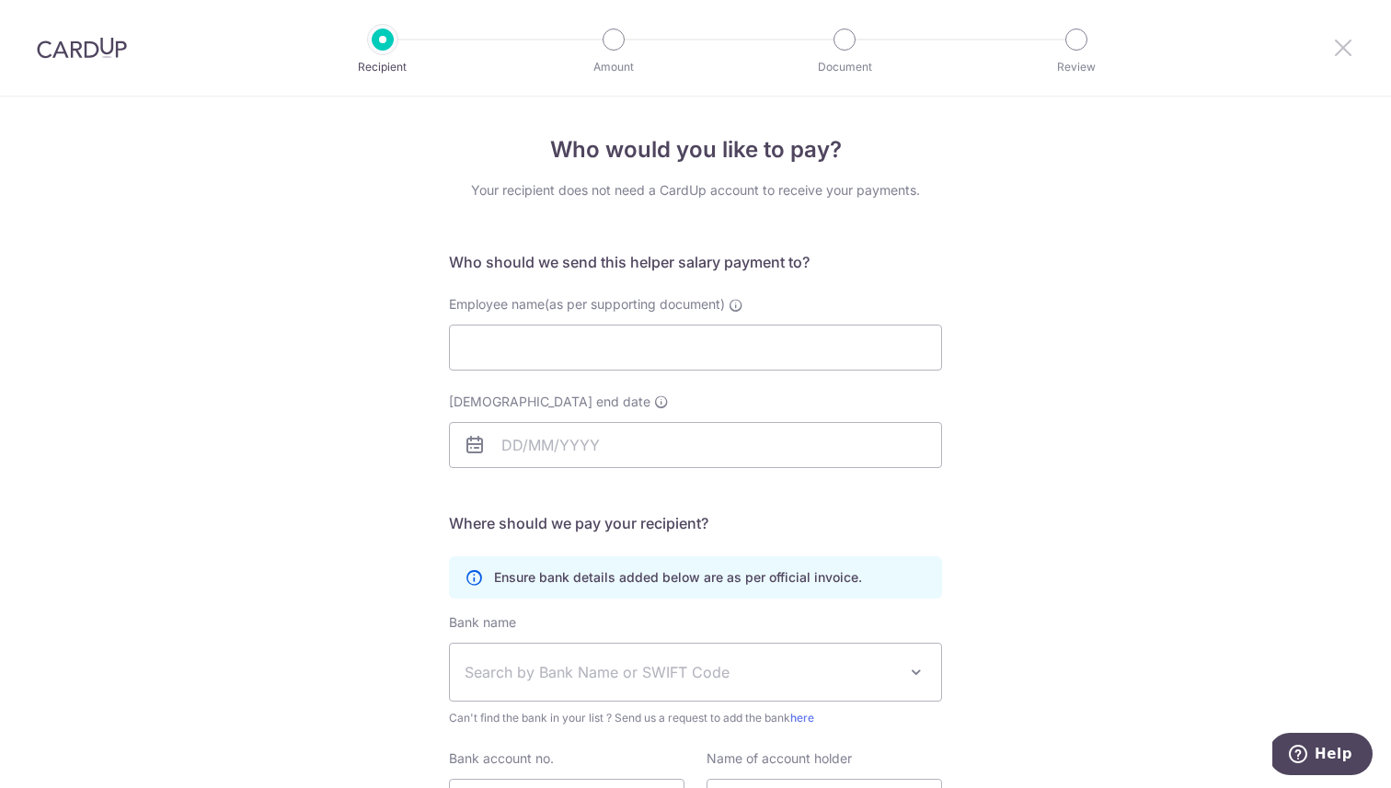
click at [1341, 51] on icon at bounding box center [1343, 47] width 22 height 23
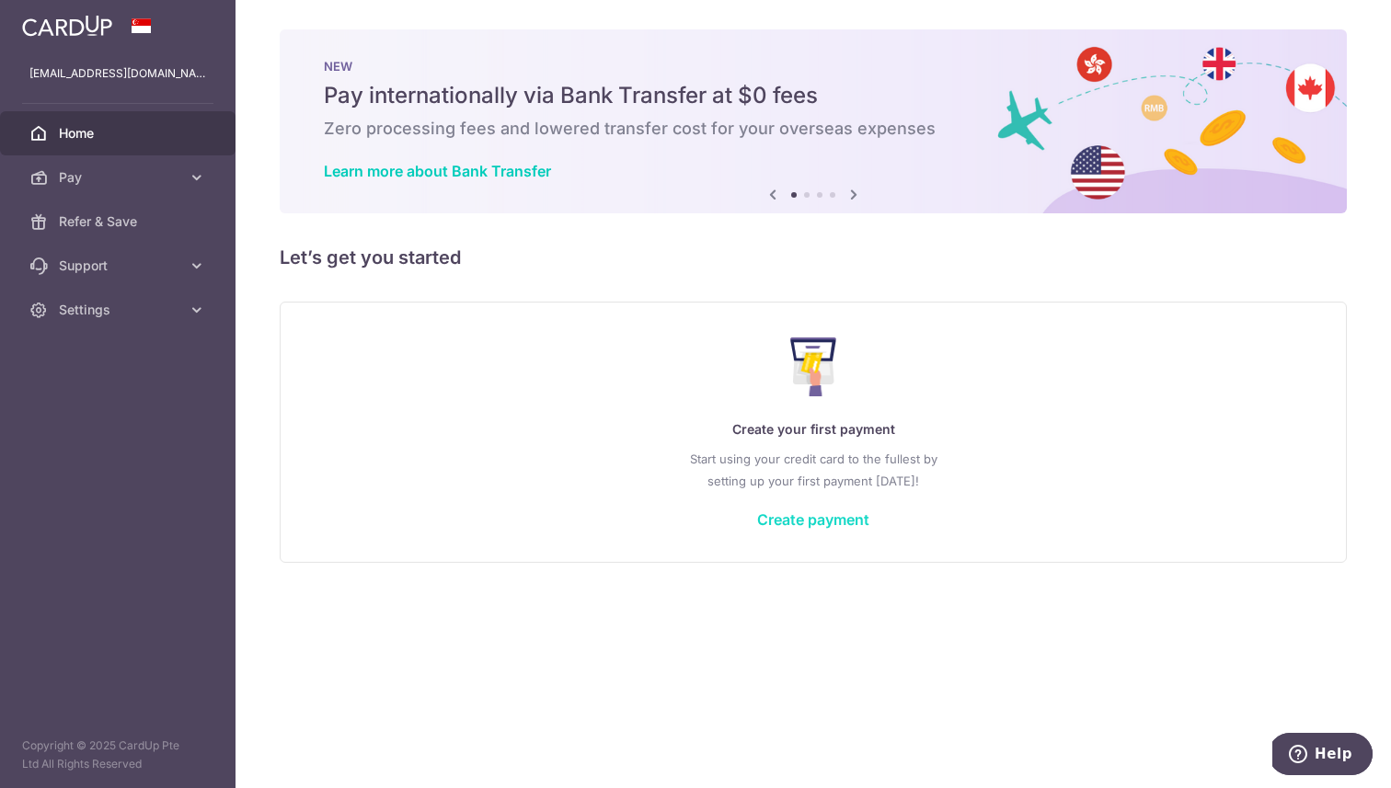
click at [831, 520] on link "Create payment" at bounding box center [813, 520] width 112 height 18
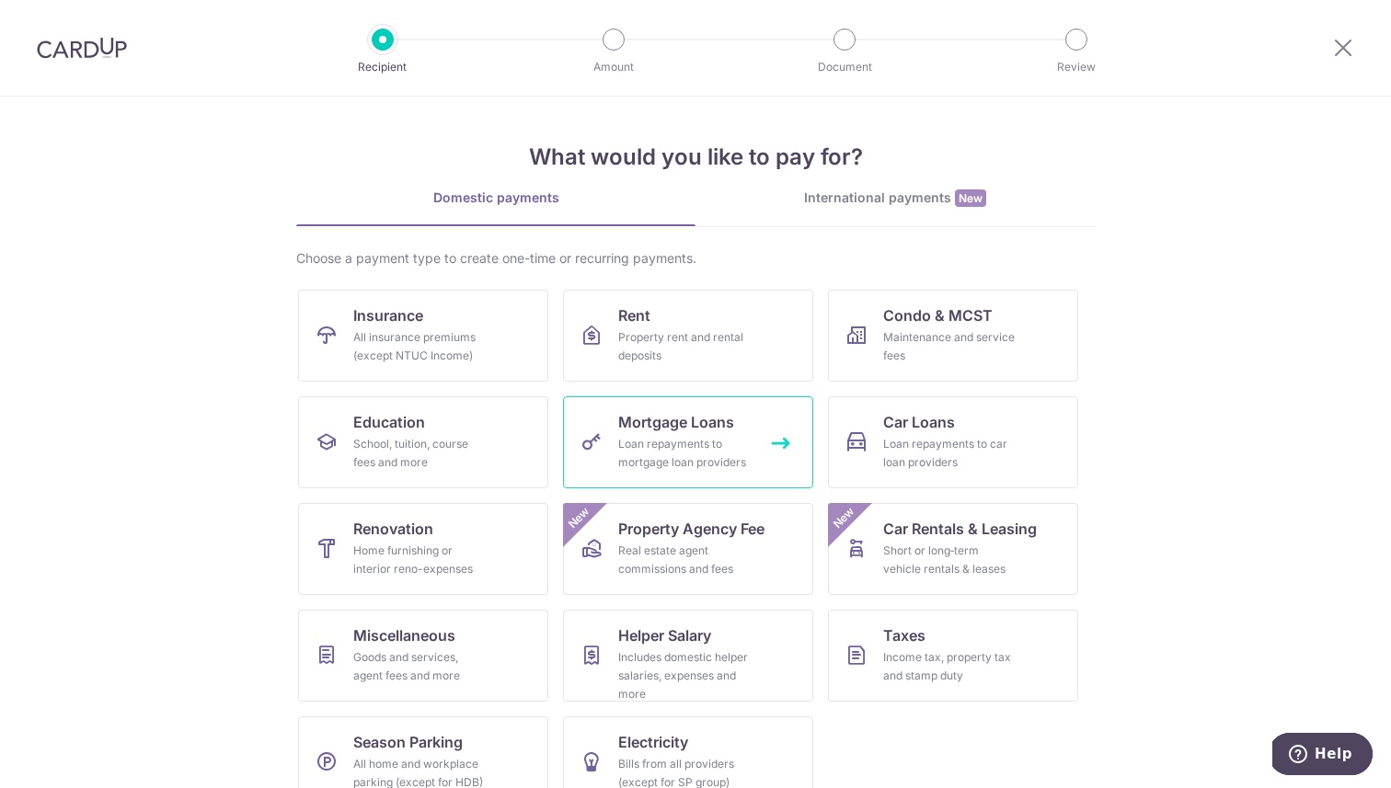
scroll to position [35, 0]
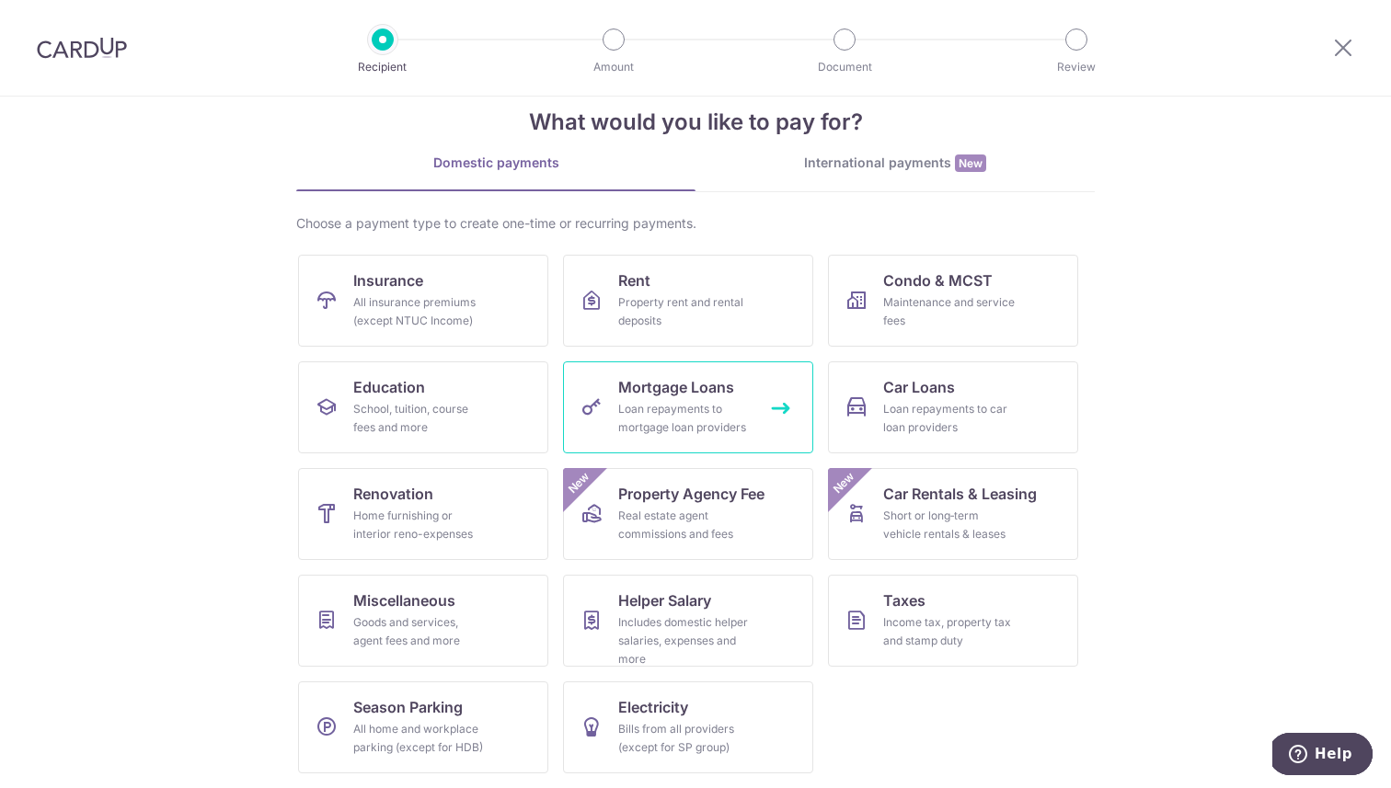
click at [678, 384] on span "Mortgage Loans" at bounding box center [676, 387] width 116 height 22
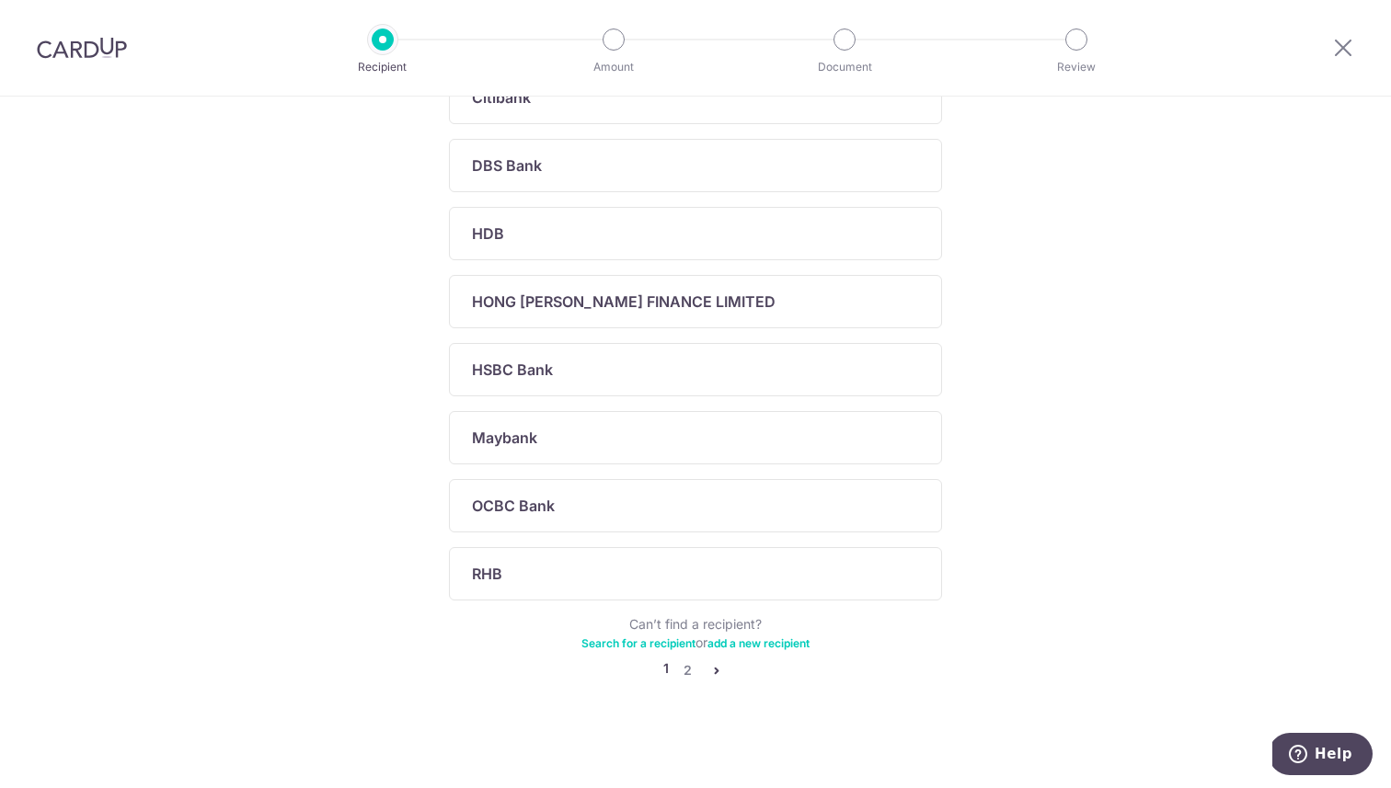
scroll to position [547, 0]
click at [680, 667] on link "2" at bounding box center [687, 669] width 22 height 22
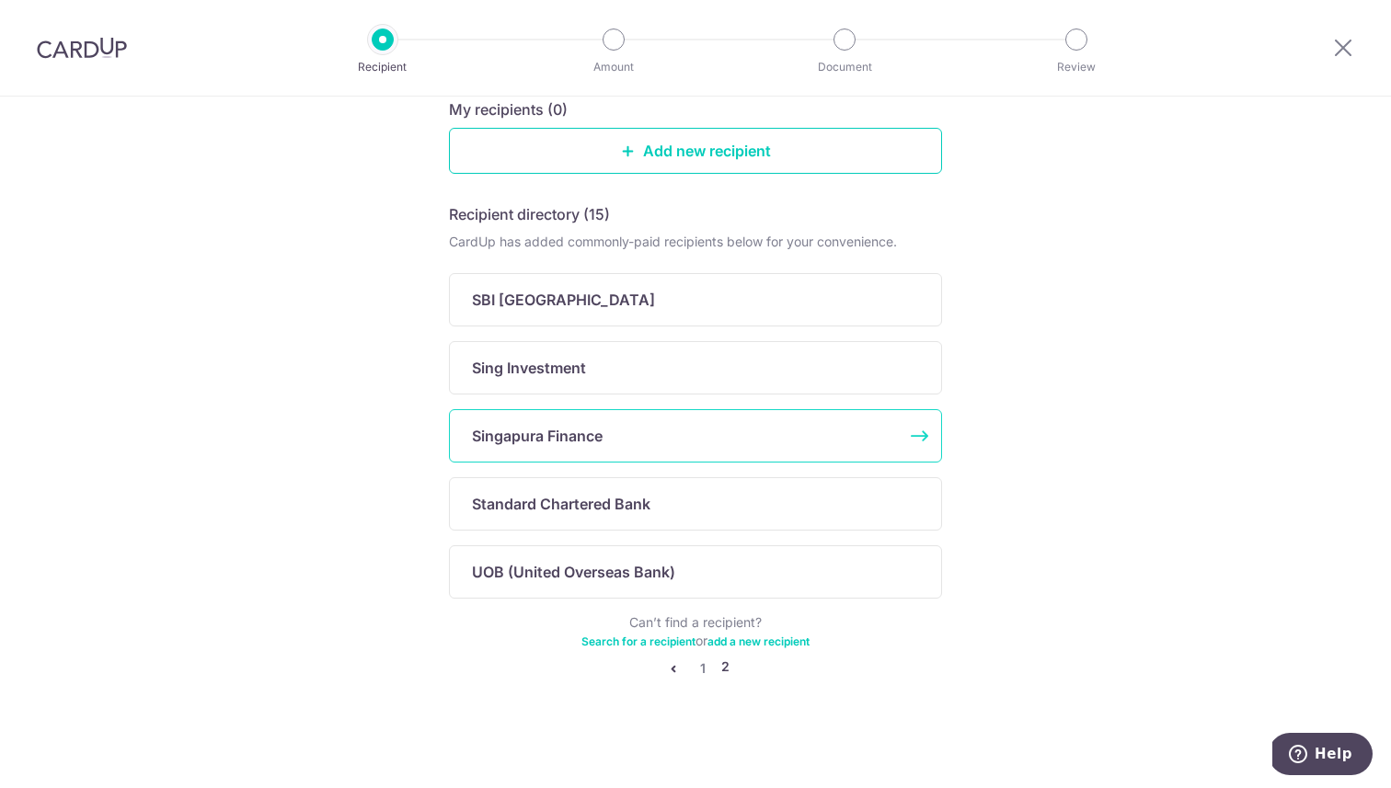
scroll to position [0, 0]
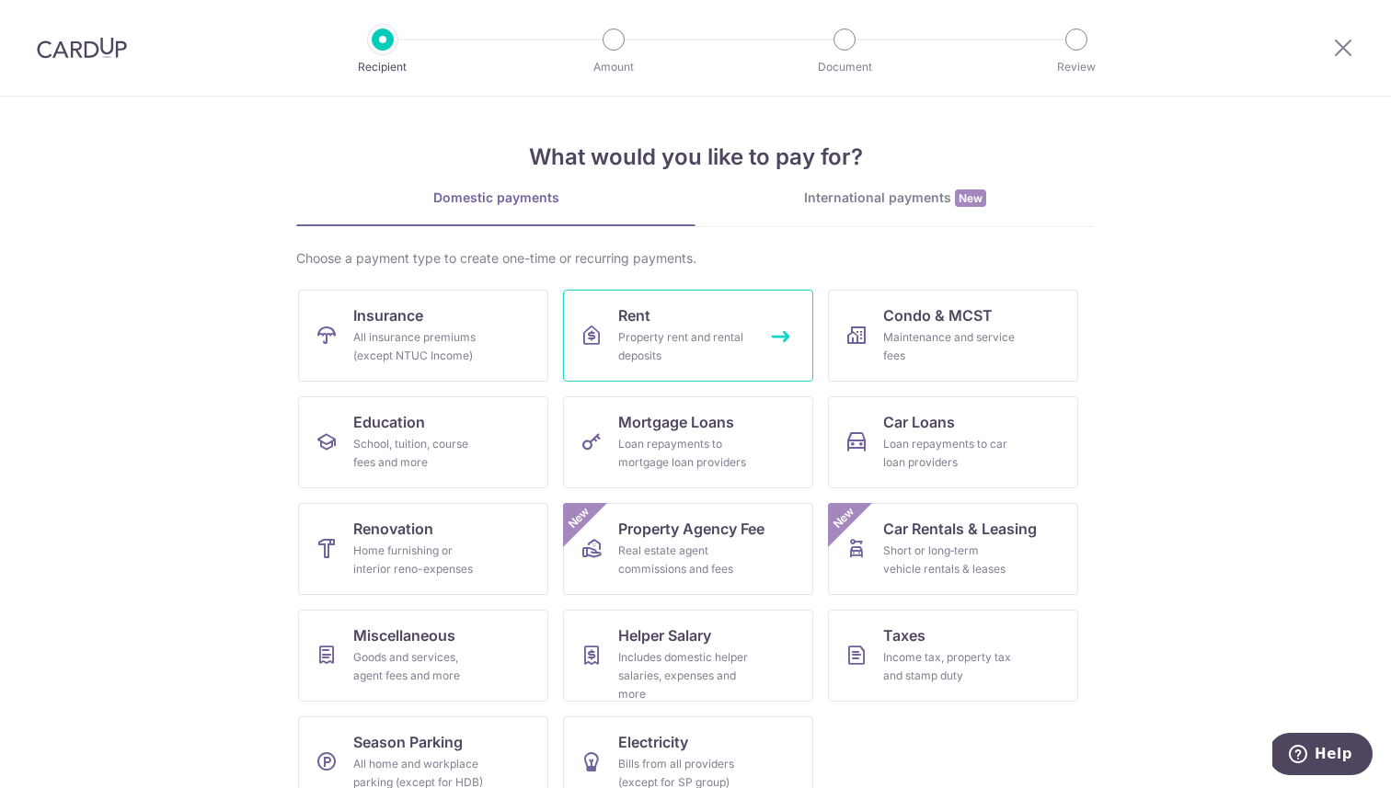
scroll to position [35, 0]
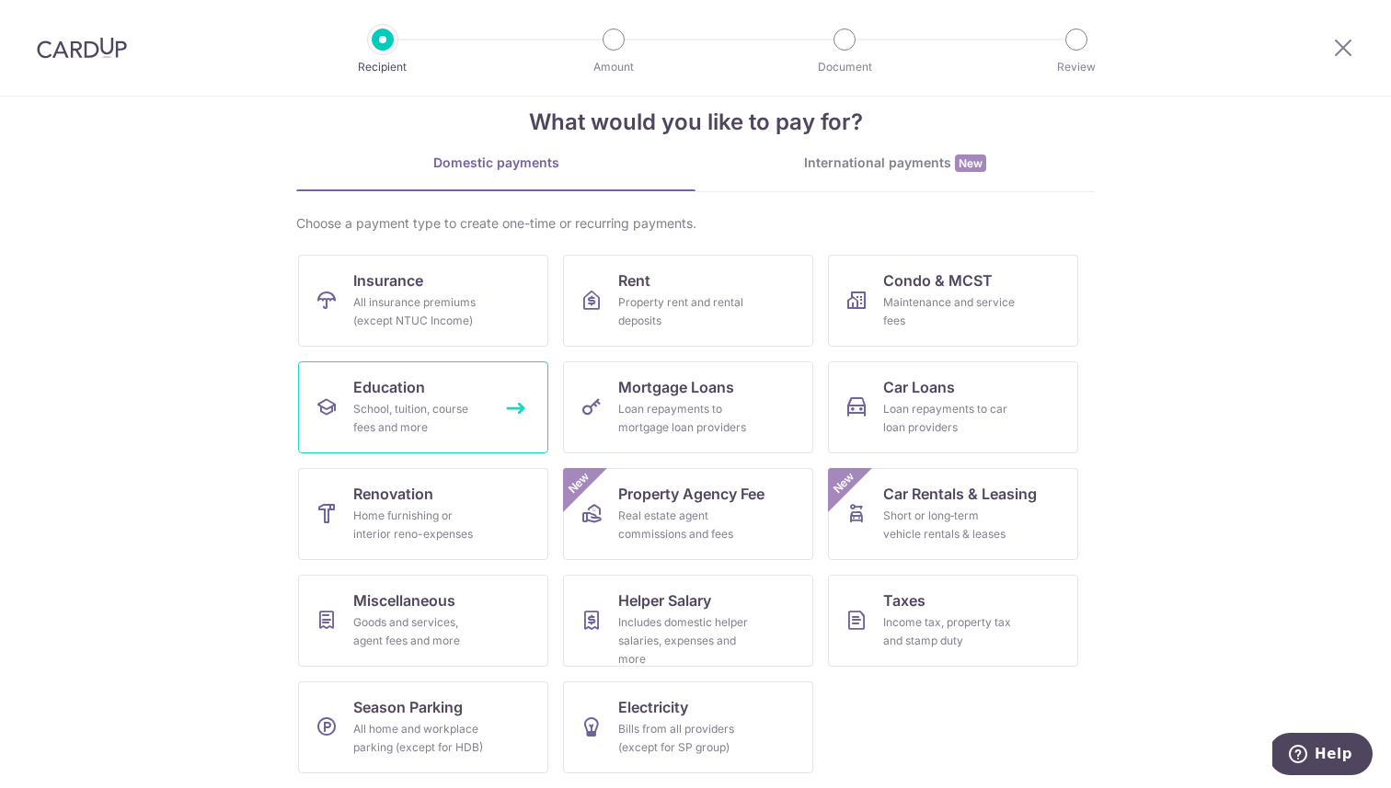
click at [420, 414] on div "School, tuition, course fees and more" at bounding box center [419, 418] width 132 height 37
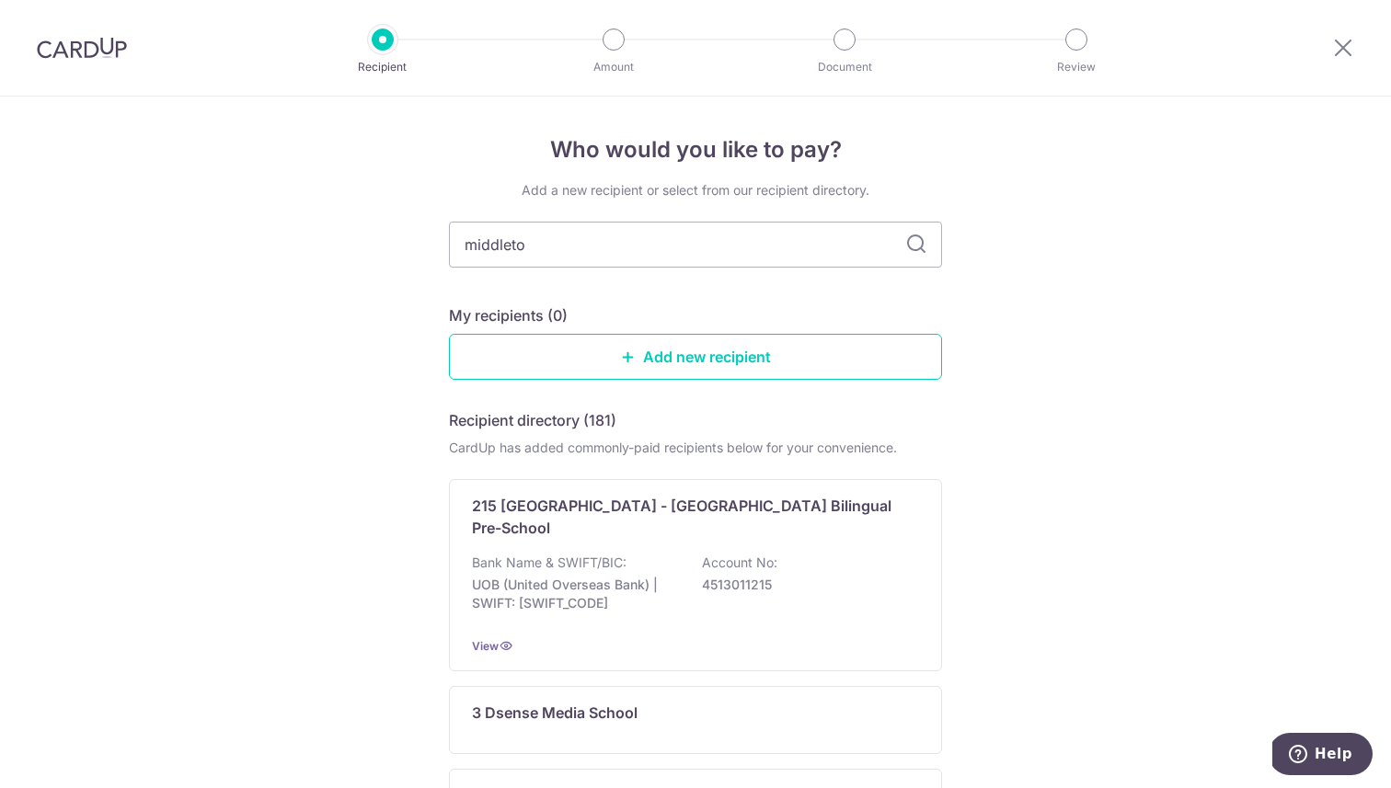
type input "middleton"
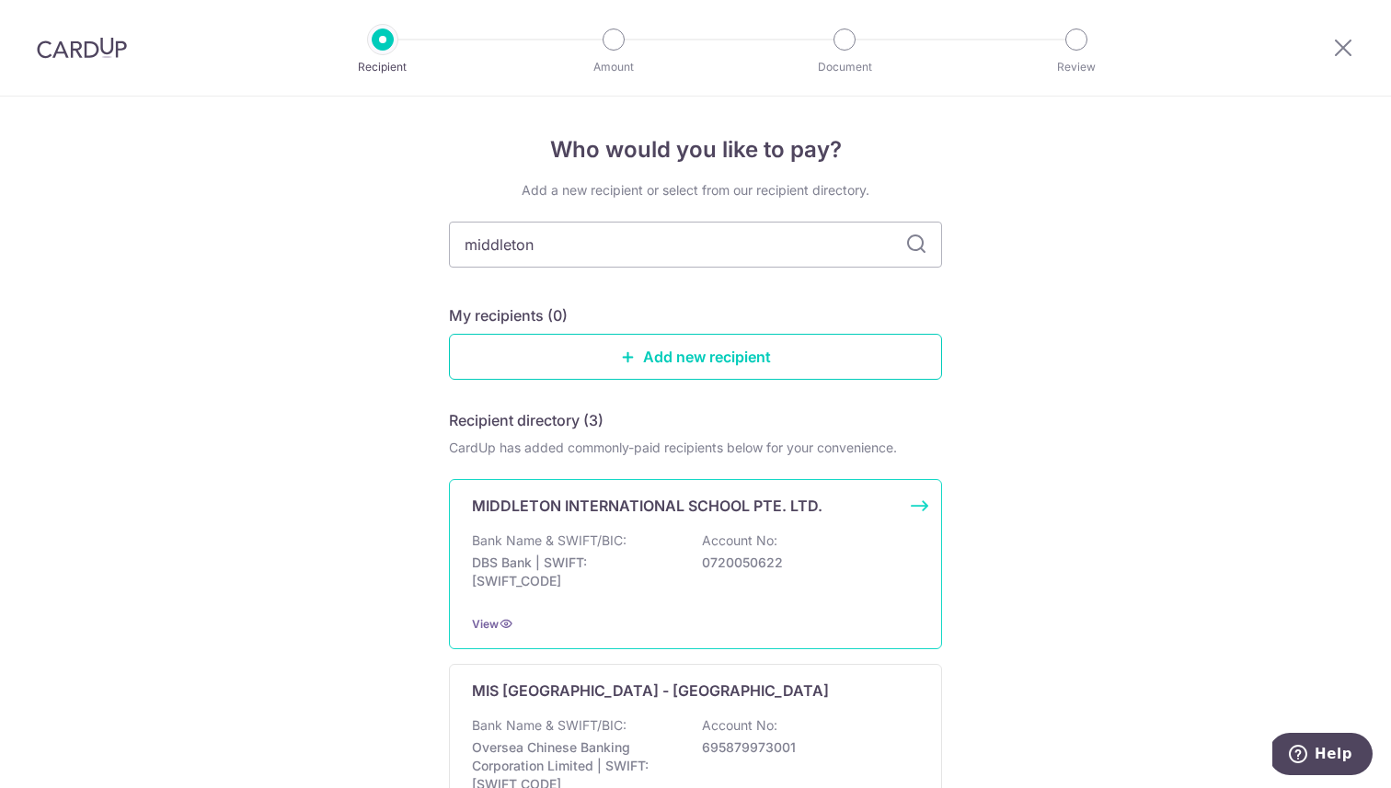
click at [765, 537] on p "Account No:" at bounding box center [739, 541] width 75 height 18
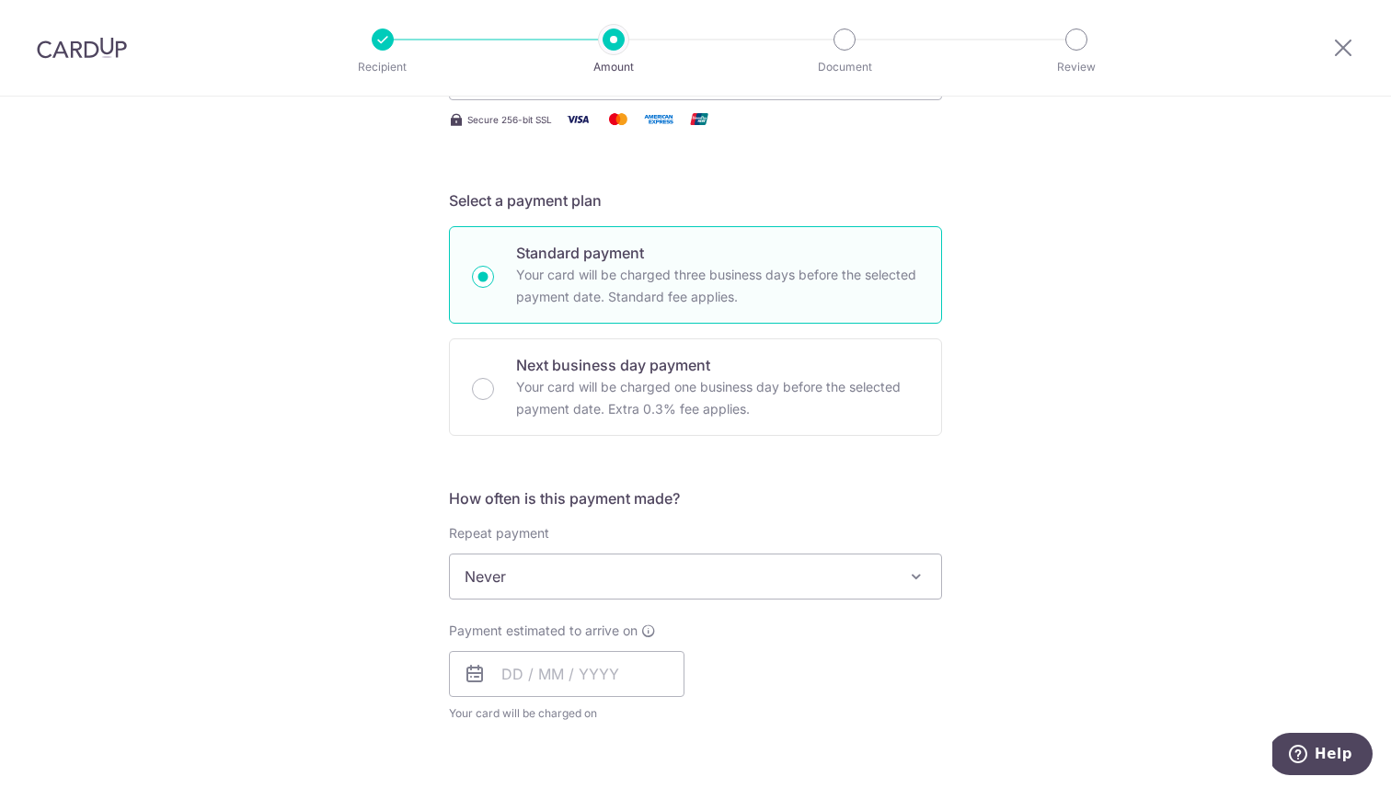
scroll to position [357, 0]
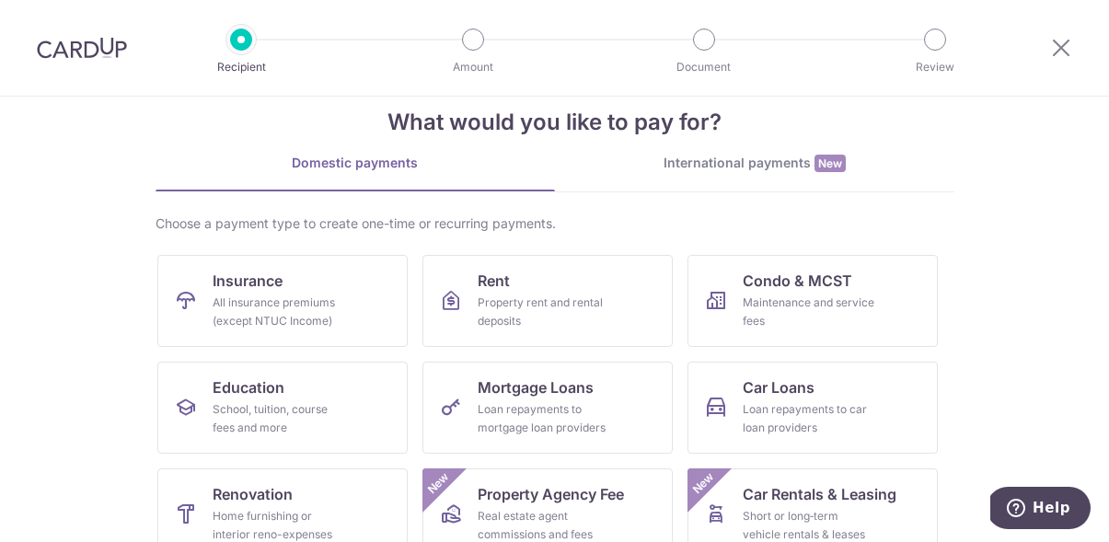
scroll to position [35, 0]
click at [725, 170] on div "International payments New" at bounding box center [754, 163] width 399 height 19
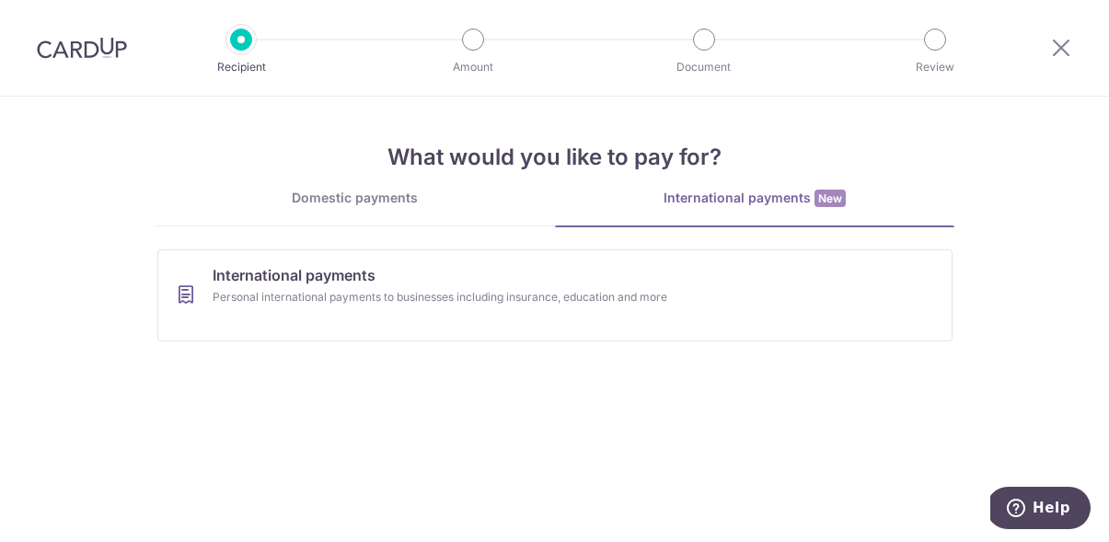
scroll to position [0, 0]
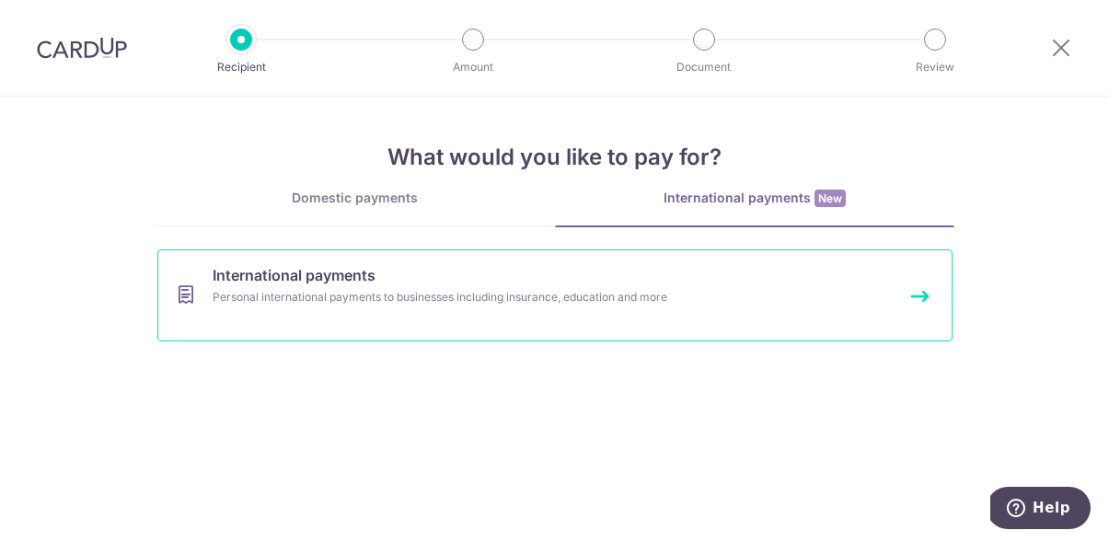
click at [434, 301] on div "Personal international payments to businesses including insurance, education an…" at bounding box center [531, 297] width 636 height 18
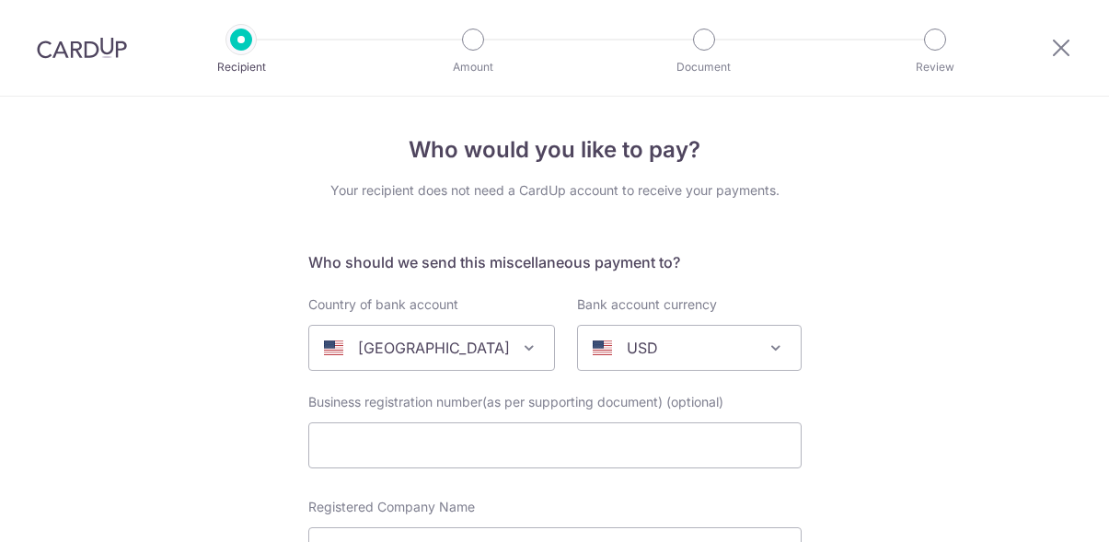
select select
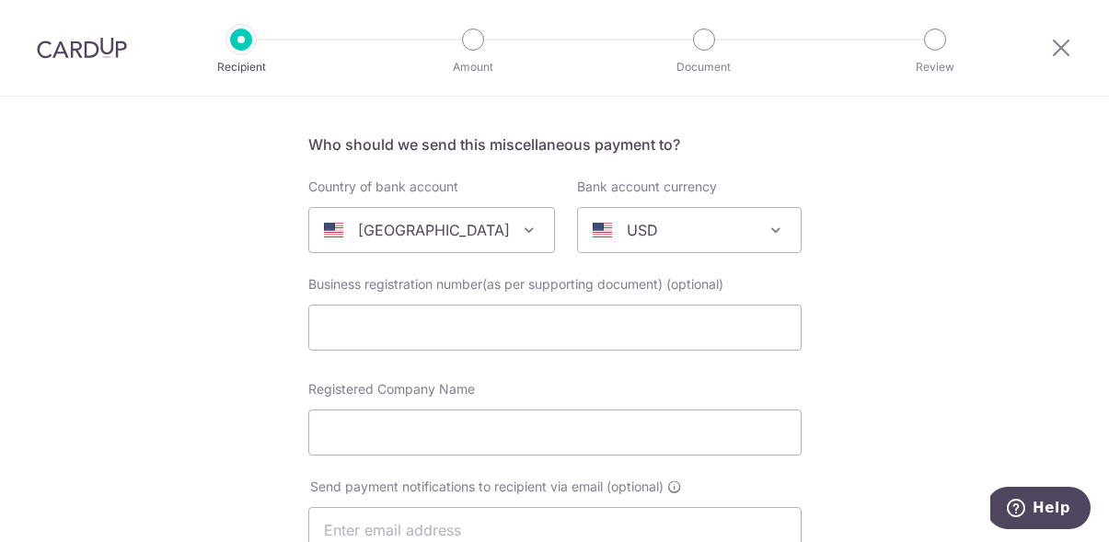
scroll to position [121, 0]
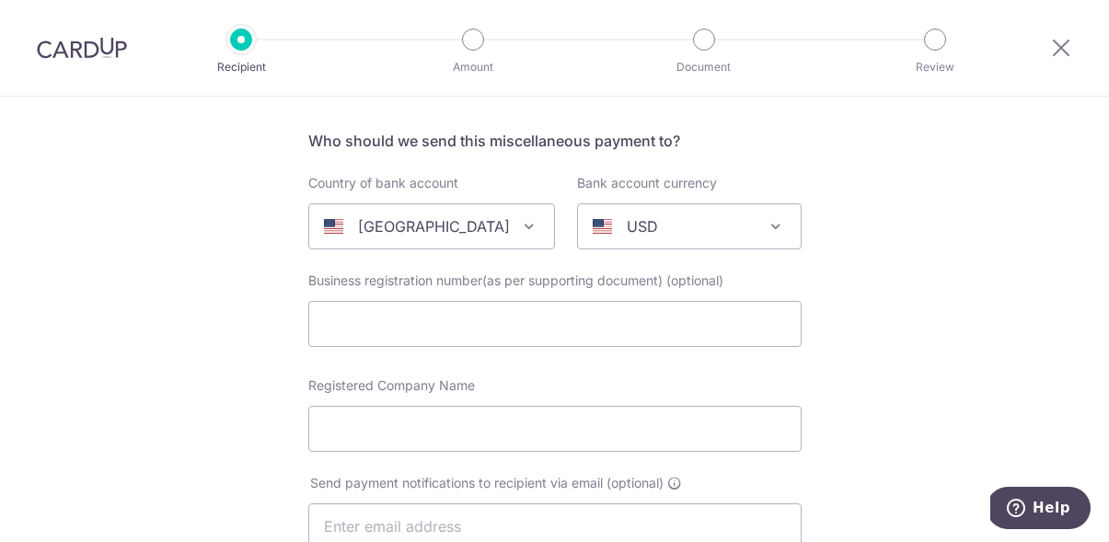
click at [494, 226] on div "[GEOGRAPHIC_DATA]" at bounding box center [417, 226] width 186 height 22
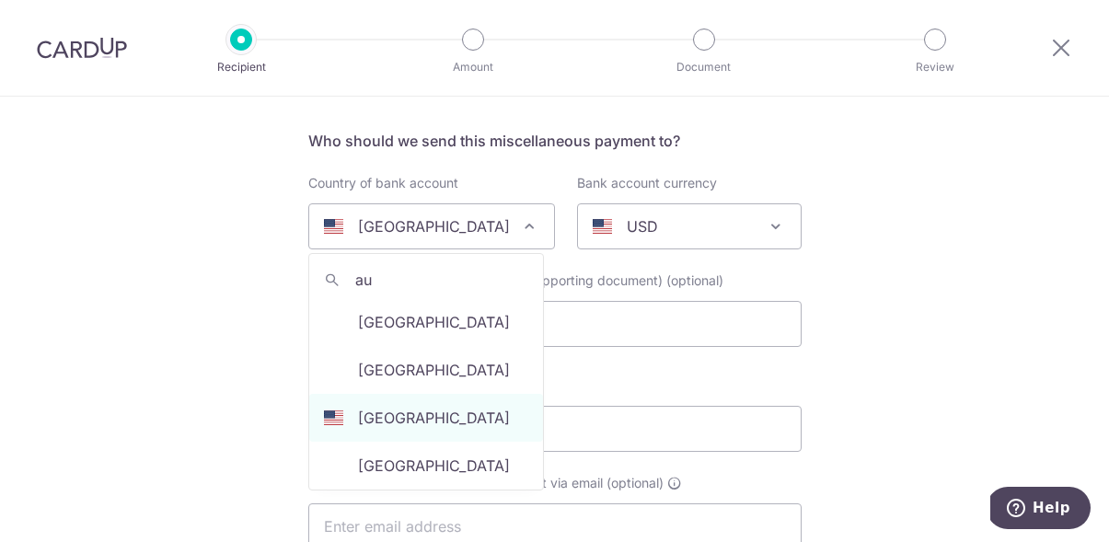
scroll to position [0, 0]
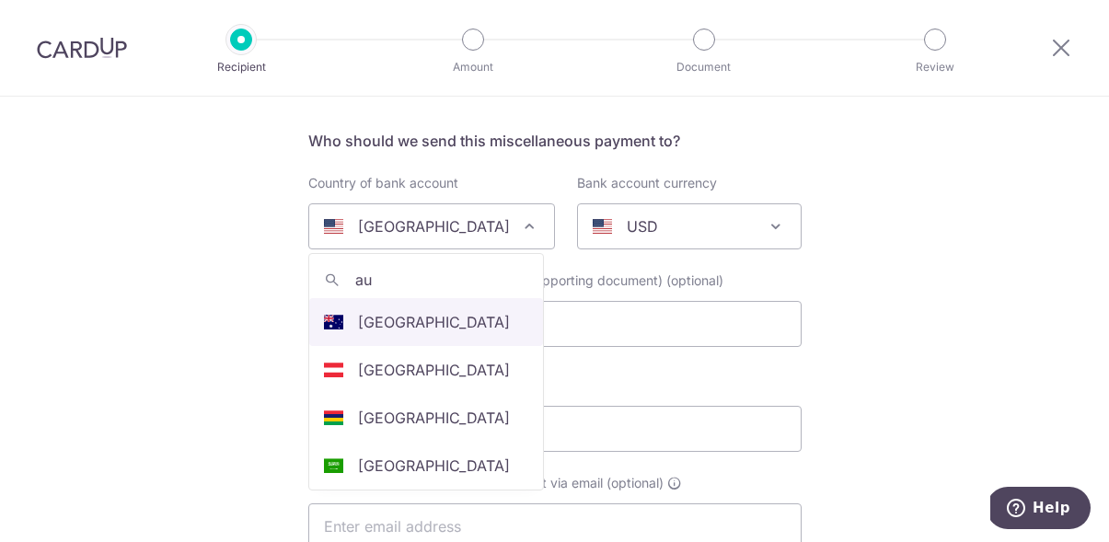
type input "au"
select select "13"
select select "[GEOGRAPHIC_DATA]"
select select
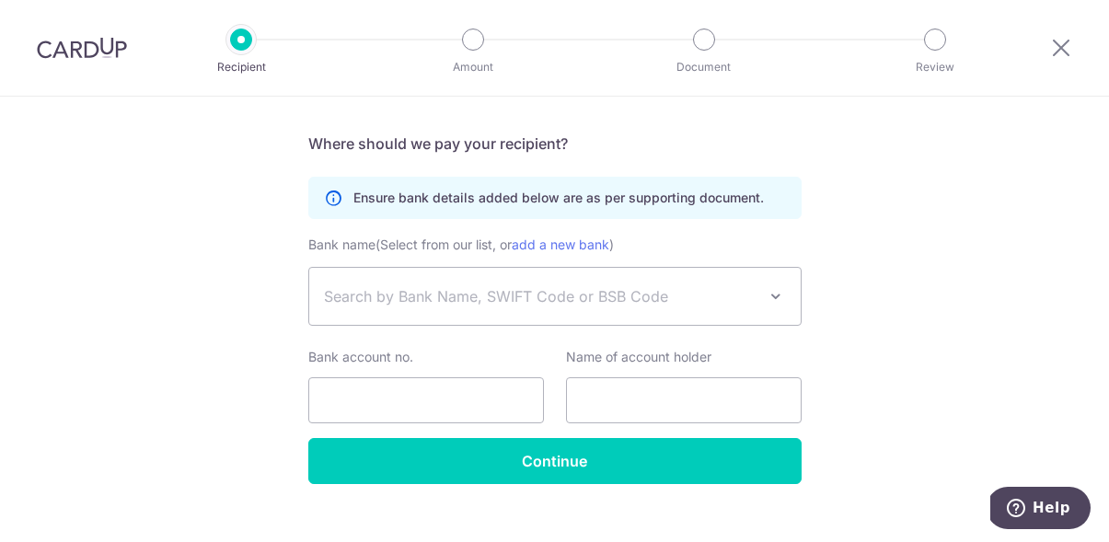
scroll to position [1135, 0]
